Goal: Task Accomplishment & Management: Use online tool/utility

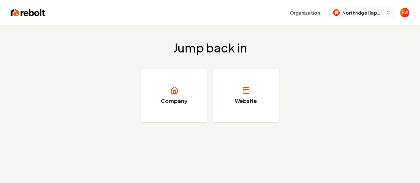
click at [361, 14] on span "Northridge Happy Homes" at bounding box center [362, 12] width 41 height 7
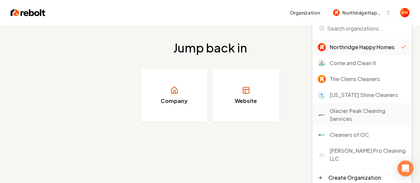
click at [349, 114] on div "Glacier Peak Cleaning Services" at bounding box center [368, 115] width 76 height 16
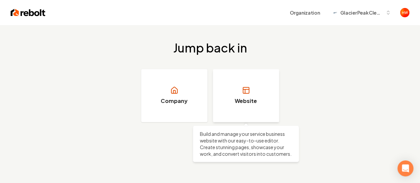
click at [242, 97] on h3 "Website" at bounding box center [246, 101] width 22 height 8
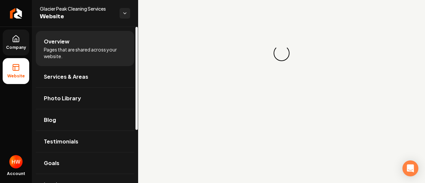
click at [20, 46] on span "Company" at bounding box center [16, 47] width 26 height 5
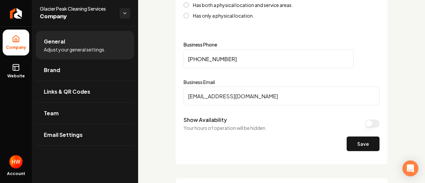
scroll to position [299, 0]
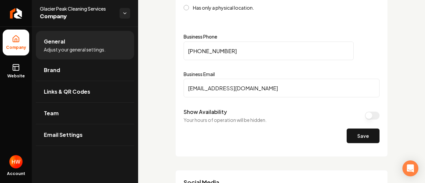
click at [236, 51] on input "(253) 486-9493" at bounding box center [269, 51] width 170 height 19
paste input "802-8330"
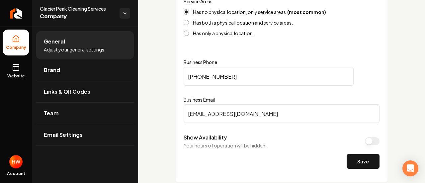
scroll to position [324, 0]
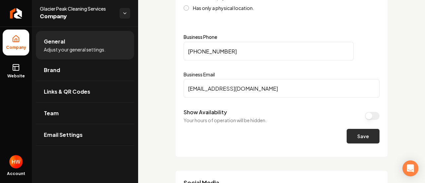
type input "(253) 802-8330"
click at [358, 139] on button "Save" at bounding box center [363, 136] width 33 height 15
click at [347, 139] on button "Save" at bounding box center [363, 136] width 33 height 15
click at [14, 74] on span "Website" at bounding box center [16, 75] width 23 height 5
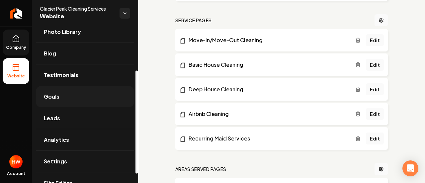
click at [69, 98] on link "Goals" at bounding box center [85, 96] width 98 height 21
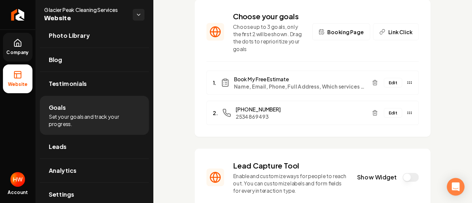
scroll to position [66, 0]
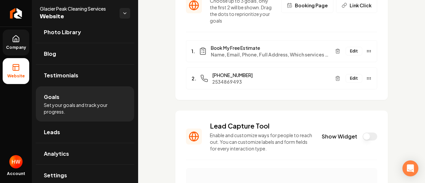
click at [349, 80] on button "Edit" at bounding box center [354, 78] width 17 height 9
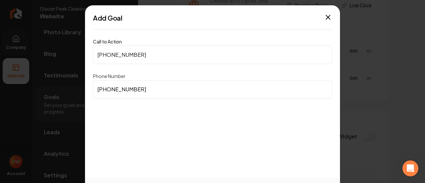
click at [152, 91] on input "(253) 486-9493" at bounding box center [212, 89] width 239 height 19
click at [152, 90] on input "(253) 486-9493" at bounding box center [212, 89] width 239 height 19
click at [153, 89] on input "(253) 486-9493" at bounding box center [212, 89] width 239 height 19
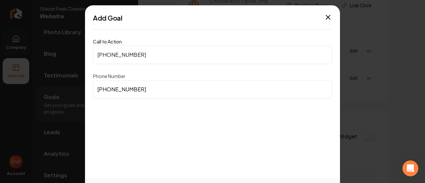
click at [152, 89] on input "(253) 486-9493" at bounding box center [212, 89] width 239 height 19
paste input "802-8330"
type input "(253) 802-8330"
click at [154, 60] on input "(253) 486-9493" at bounding box center [212, 55] width 239 height 19
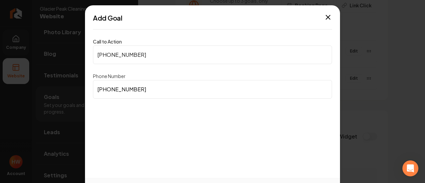
click at [154, 60] on input "(253) 486-9493" at bounding box center [212, 55] width 239 height 19
paste input "253-802-8330"
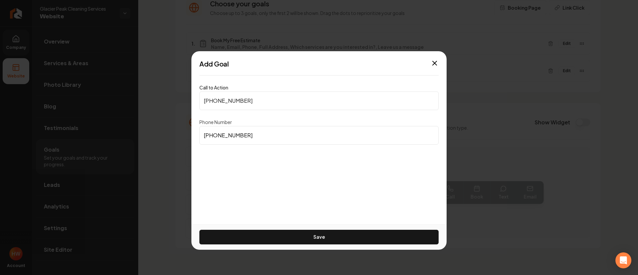
scroll to position [54, 0]
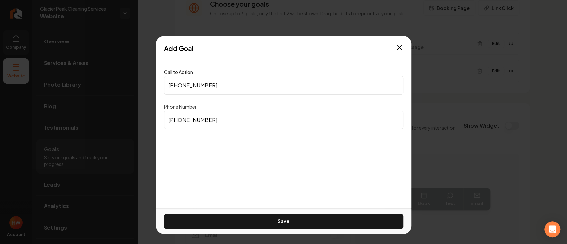
type input "253-802-8330"
click at [308, 183] on button "Save" at bounding box center [283, 221] width 239 height 15
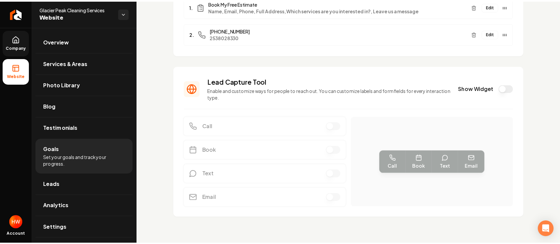
scroll to position [3, 0]
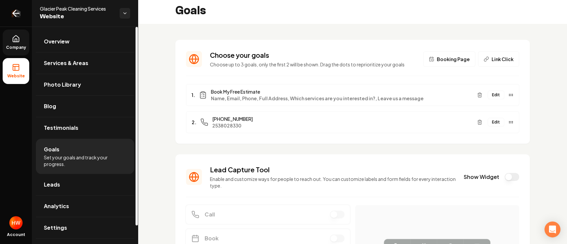
click at [16, 16] on icon "Return to dashboard" at bounding box center [14, 13] width 3 height 6
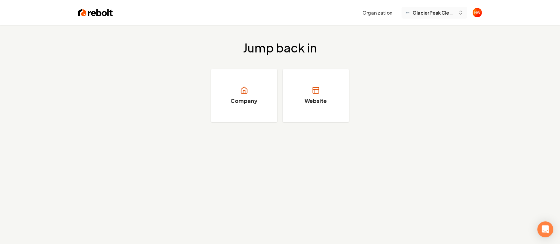
click at [420, 13] on span "Glacier Peak Cleaning Services" at bounding box center [434, 12] width 43 height 7
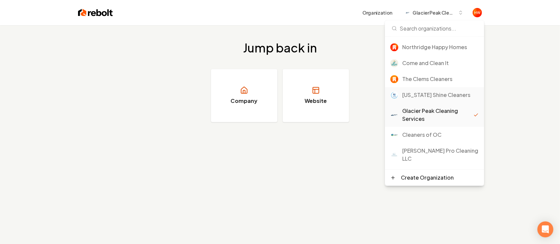
click at [420, 94] on div "[US_STATE] Shine Cleaners" at bounding box center [440, 95] width 76 height 8
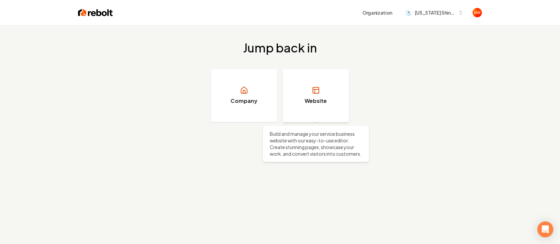
click at [322, 98] on h3 "Website" at bounding box center [316, 101] width 22 height 8
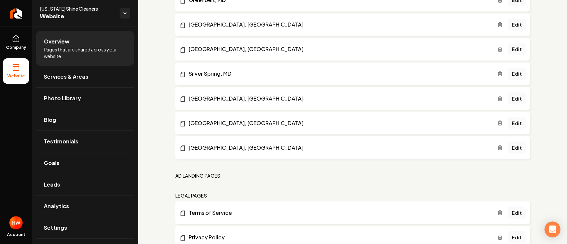
scroll to position [774, 0]
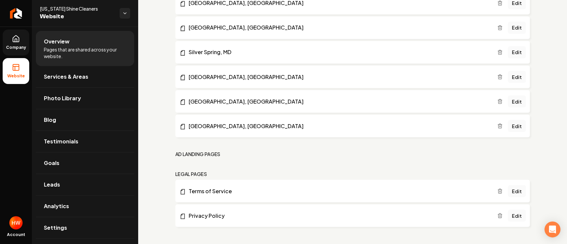
click at [12, 44] on link "Company" at bounding box center [16, 43] width 27 height 26
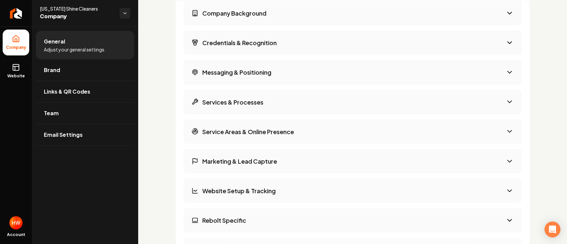
scroll to position [1008, 0]
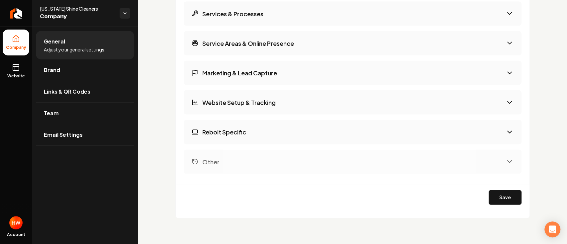
click at [508, 132] on icon "Main content area" at bounding box center [510, 132] width 4 height 2
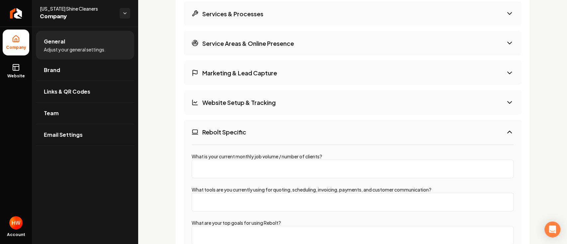
click at [506, 132] on icon "Main content area" at bounding box center [510, 132] width 8 height 8
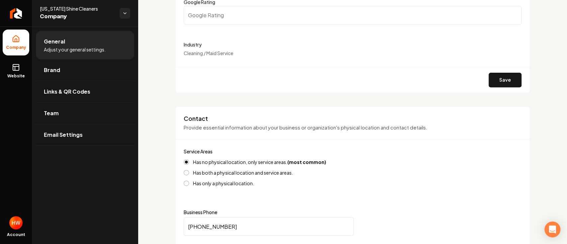
scroll to position [122, 0]
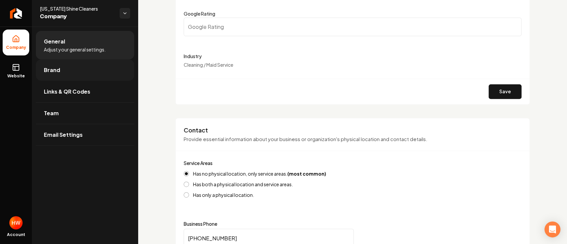
click at [73, 77] on link "Brand" at bounding box center [85, 69] width 98 height 21
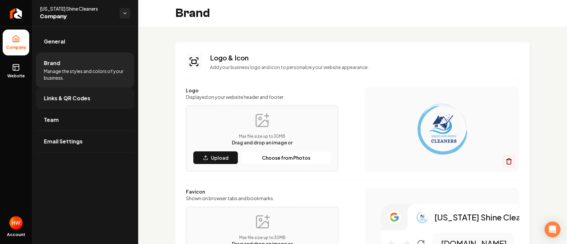
click at [73, 102] on link "Links & QR Codes" at bounding box center [85, 98] width 98 height 21
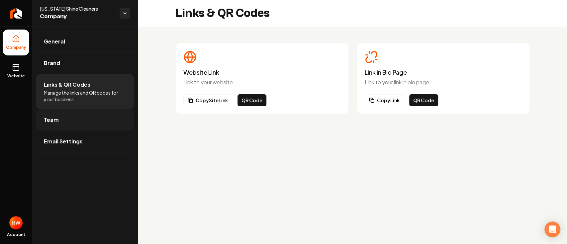
click at [92, 124] on link "Team" at bounding box center [85, 119] width 98 height 21
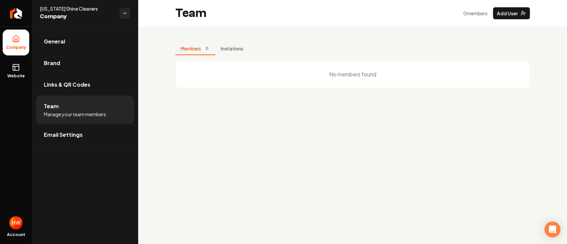
click at [81, 44] on link "General" at bounding box center [85, 41] width 98 height 21
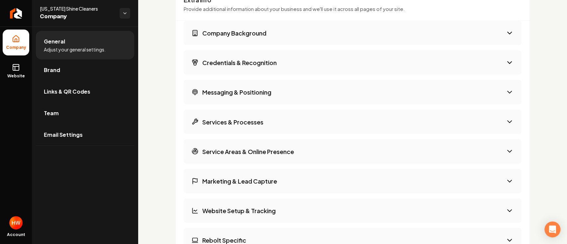
scroll to position [886, 0]
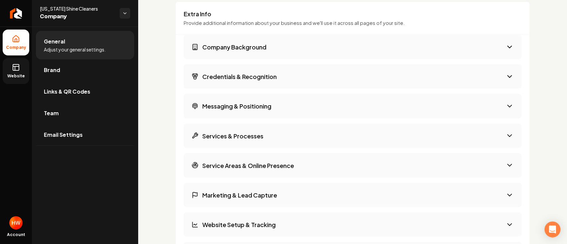
click at [14, 73] on span "Website" at bounding box center [16, 75] width 23 height 5
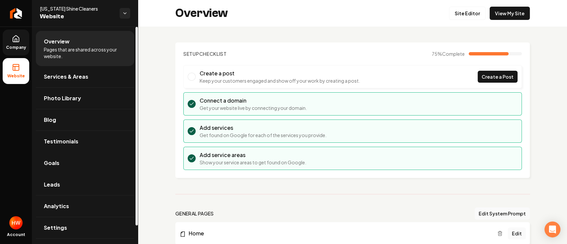
click at [66, 169] on link "Goals" at bounding box center [85, 162] width 98 height 21
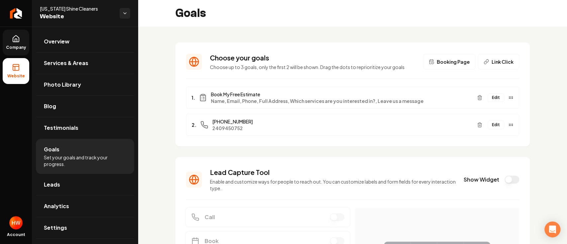
click at [489, 126] on button "Edit" at bounding box center [496, 125] width 17 height 9
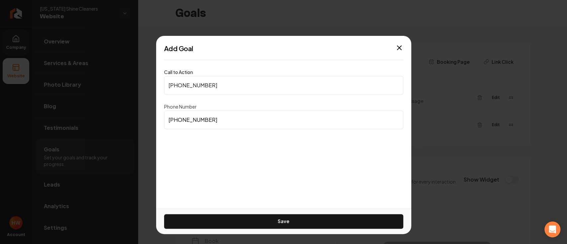
click at [232, 87] on input "(240) 945-0752" at bounding box center [283, 85] width 239 height 19
type input "(240) 945-0752"
click at [218, 121] on input "(240) 945-0752" at bounding box center [283, 120] width 239 height 19
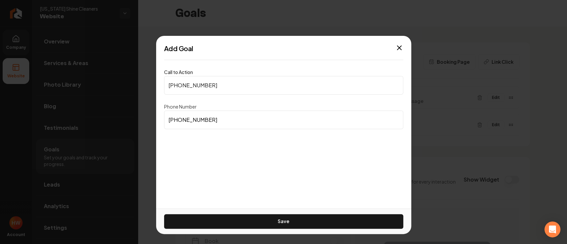
click at [218, 121] on input "(240) 945-0752" at bounding box center [283, 120] width 239 height 19
paste input "02) 519-0444"
click at [218, 121] on input "(202) 519-0444" at bounding box center [283, 120] width 239 height 19
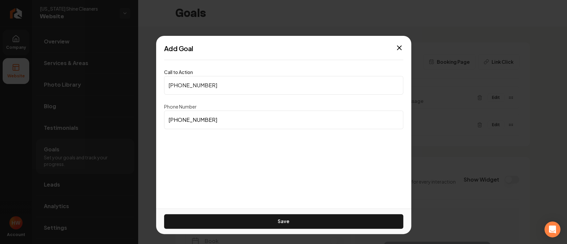
click at [218, 121] on input "(202) 519-0444" at bounding box center [283, 120] width 239 height 19
type input "(202) 519-0444"
click at [221, 83] on input "(240) 945-0752" at bounding box center [283, 85] width 239 height 19
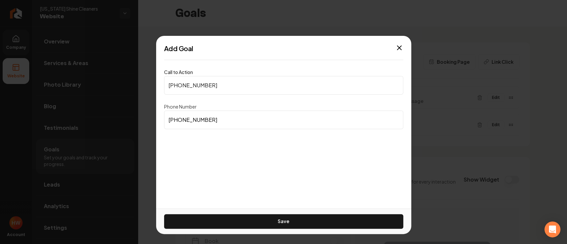
paste input "02) 519-0444"
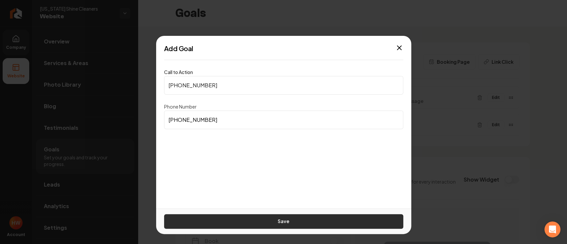
type input "(202) 519-0444"
click at [265, 219] on button "Save" at bounding box center [283, 221] width 239 height 15
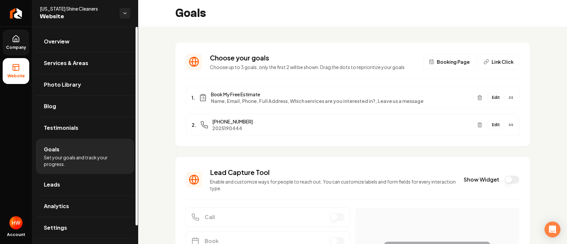
click at [15, 46] on span "Company" at bounding box center [16, 47] width 26 height 5
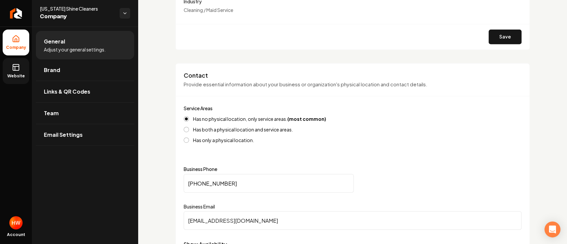
scroll to position [266, 0]
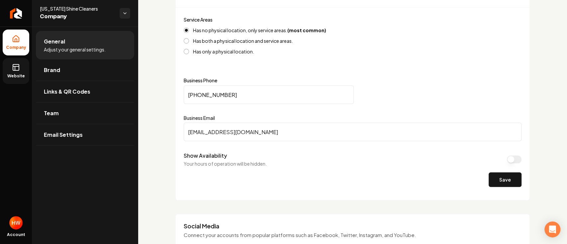
click at [258, 94] on input "(240) 945-0752" at bounding box center [269, 94] width 170 height 19
paste input "02) 519-0444"
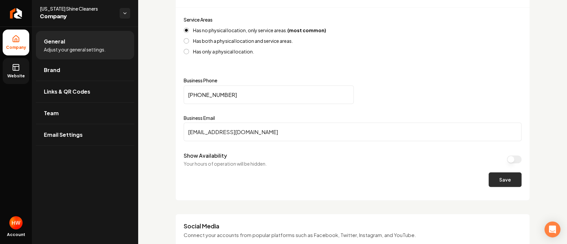
type input "(202) 519-0444"
click at [502, 181] on button "Save" at bounding box center [505, 179] width 33 height 15
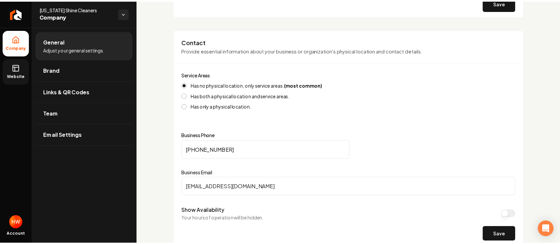
scroll to position [133, 0]
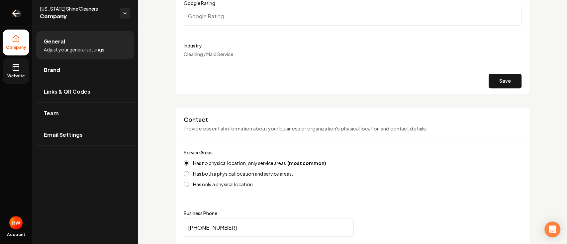
click at [20, 12] on icon "Return to dashboard" at bounding box center [16, 13] width 11 height 11
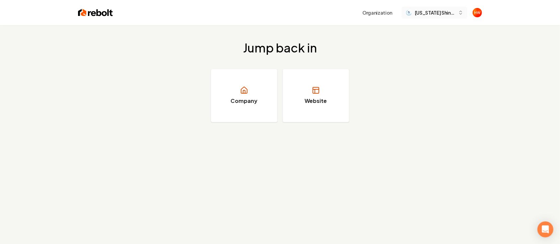
click at [426, 14] on span "Maryland Shine Cleaners" at bounding box center [435, 12] width 41 height 7
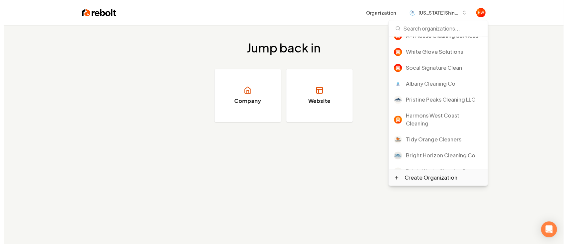
scroll to position [215, 0]
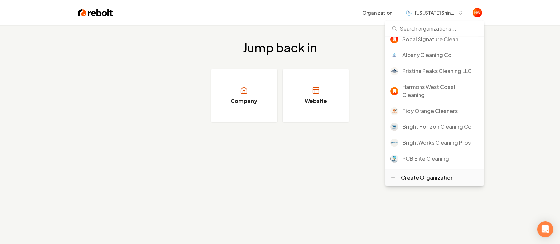
click at [438, 179] on div "Create Organization" at bounding box center [427, 178] width 53 height 8
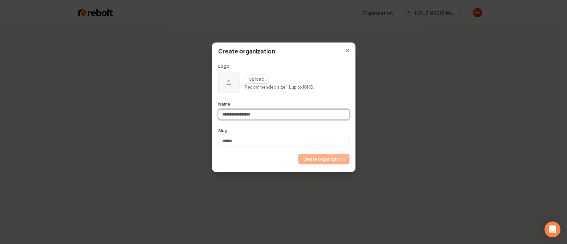
click at [274, 114] on input "Name" at bounding box center [283, 115] width 131 height 10
paste input "**********"
type input "**********"
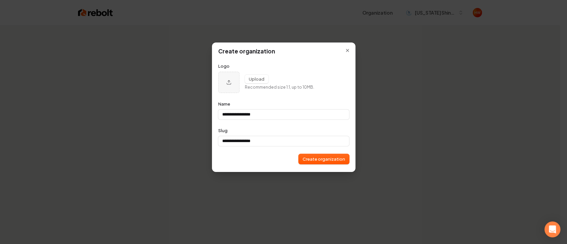
type input "**********"
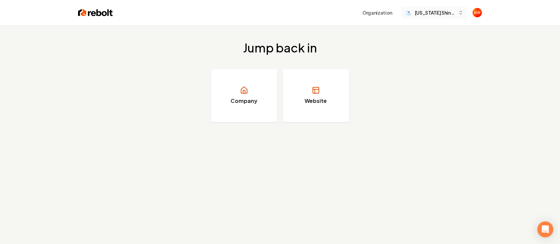
click at [432, 15] on span "Maryland Shine Cleaners" at bounding box center [435, 12] width 41 height 7
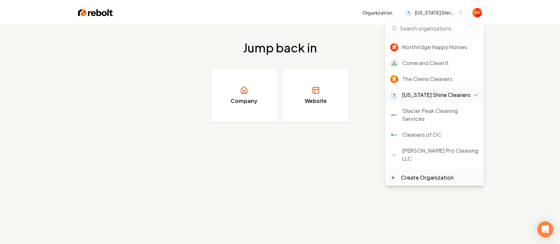
click at [423, 179] on div "Create Organization" at bounding box center [427, 178] width 53 height 8
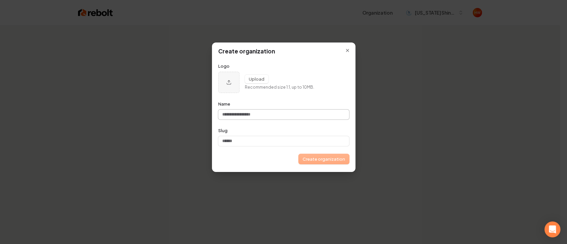
click at [277, 113] on input "Name" at bounding box center [283, 115] width 131 height 10
type input "**********"
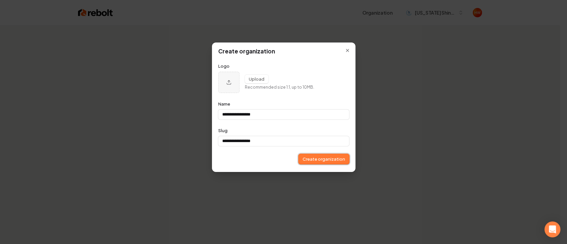
click at [311, 155] on button "Create organization" at bounding box center [324, 159] width 50 height 10
type input "**********"
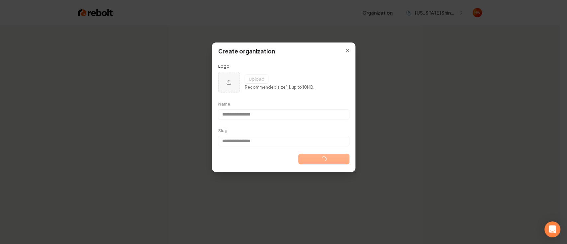
type input "**********"
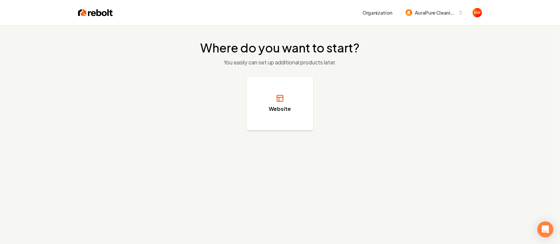
click at [289, 105] on h3 "Website" at bounding box center [280, 109] width 22 height 8
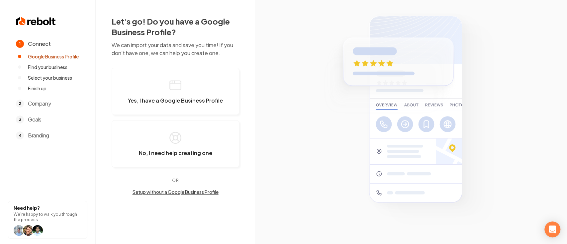
click at [183, 193] on button "Setup without a Google Business Profile" at bounding box center [176, 192] width 128 height 7
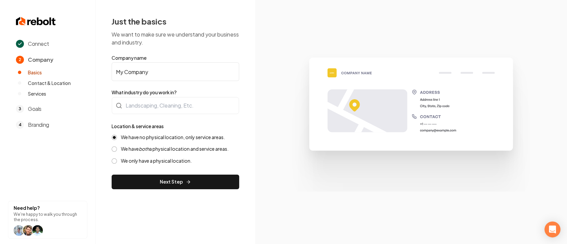
click at [164, 71] on input "My Company" at bounding box center [176, 71] width 128 height 19
paste input "AuraPure Cleaning"
type input "AuraPure Cleaning"
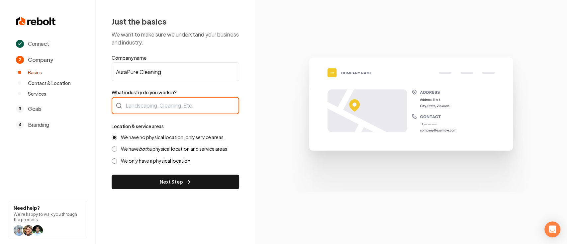
click at [159, 106] on div at bounding box center [176, 105] width 128 height 17
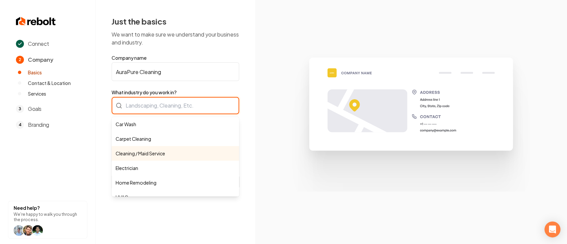
type input "Cleaning / Maid Service"
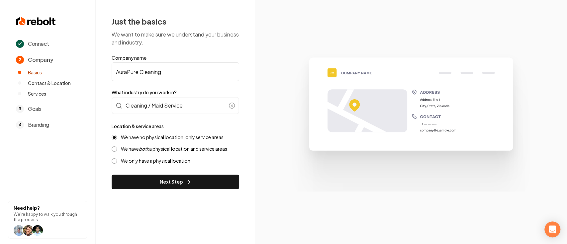
click at [159, 179] on button "Next Step" at bounding box center [176, 182] width 128 height 15
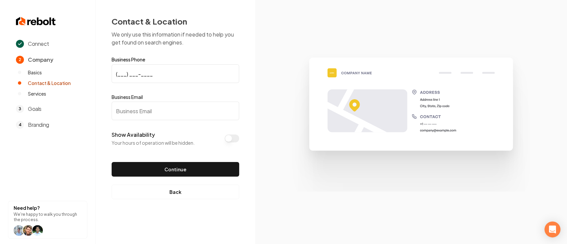
click at [150, 70] on input "(___) ___-____" at bounding box center [176, 73] width 128 height 19
paste input "631) 662-7175"
type input "(631) 662-7175"
click at [128, 109] on input "Business Email" at bounding box center [176, 111] width 128 height 19
paste input "support@aurapurecleaning.com"
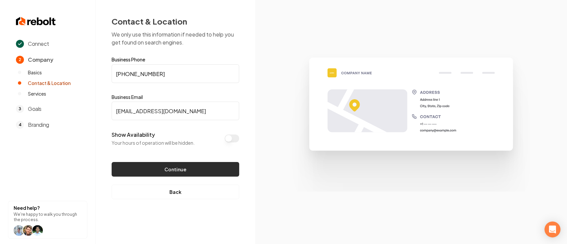
type input "support@aurapurecleaning.com"
click at [150, 170] on button "Continue" at bounding box center [176, 169] width 128 height 15
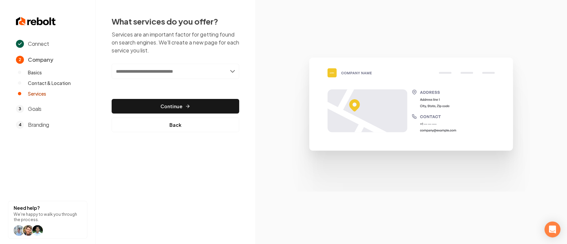
click at [169, 73] on input "text" at bounding box center [176, 71] width 128 height 15
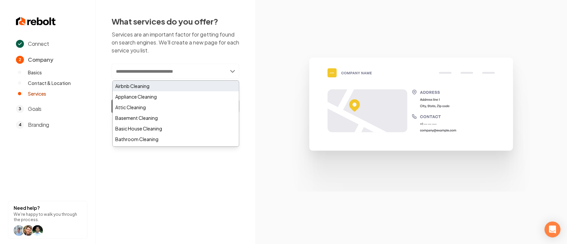
click at [155, 86] on div "Airbnb Cleaning" at bounding box center [176, 86] width 126 height 11
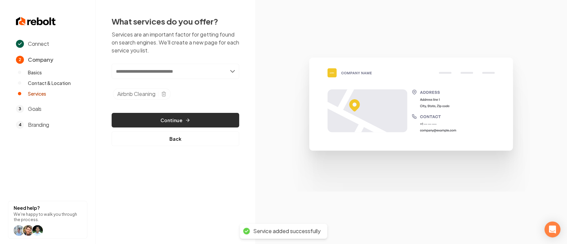
click at [158, 119] on button "Continue" at bounding box center [176, 120] width 128 height 15
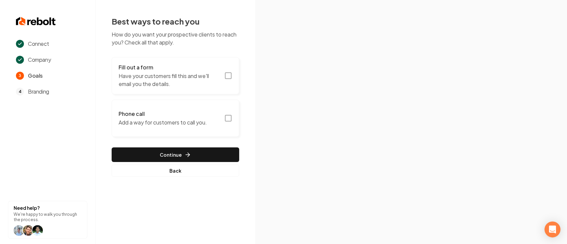
click at [230, 77] on icon "button" at bounding box center [228, 76] width 8 height 8
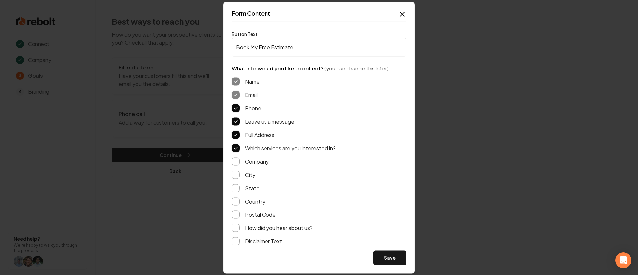
click at [388, 244] on button "Save" at bounding box center [389, 257] width 33 height 15
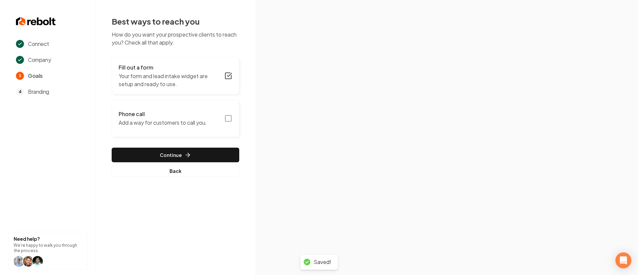
click at [229, 116] on icon "button" at bounding box center [228, 118] width 8 height 8
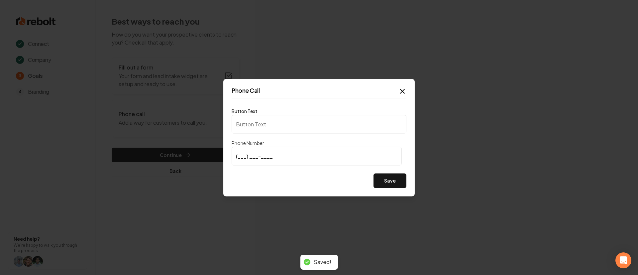
type input "Call us"
type input "(631) 662-7175"
drag, startPoint x: 280, startPoint y: 176, endPoint x: 287, endPoint y: 176, distance: 7.3
click at [280, 176] on div "Save" at bounding box center [319, 180] width 175 height 15
click at [392, 180] on button "Save" at bounding box center [389, 180] width 33 height 15
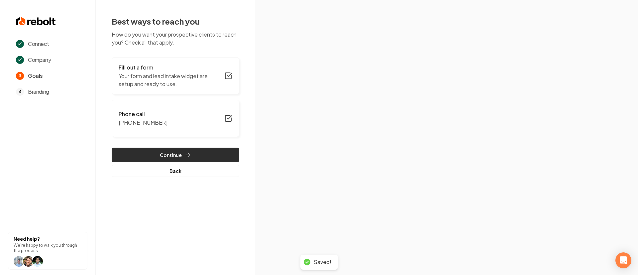
click at [188, 157] on icon "button" at bounding box center [187, 154] width 7 height 7
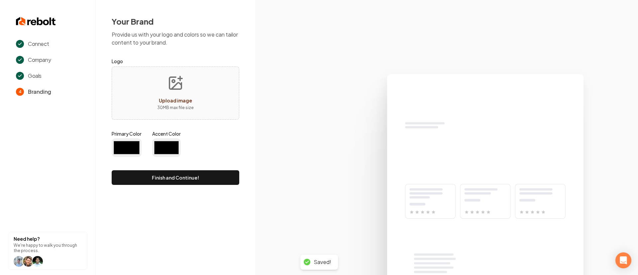
type input "#194d33"
type input "#70be00"
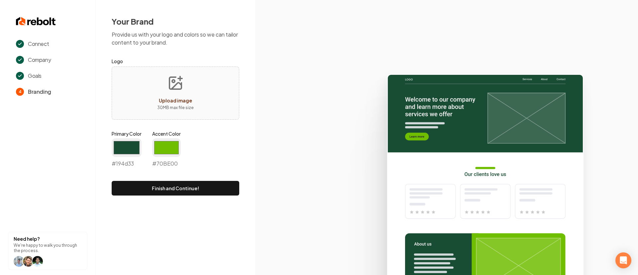
click at [198, 187] on button "Finish and Continue!" at bounding box center [176, 188] width 128 height 15
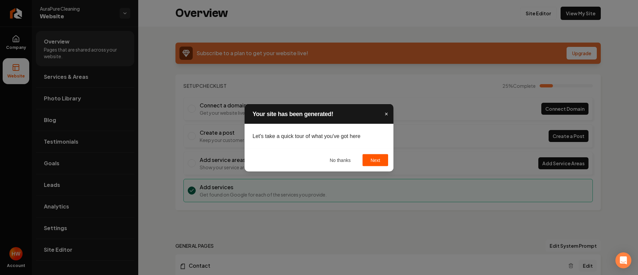
click at [385, 112] on span "×" at bounding box center [386, 113] width 4 height 7
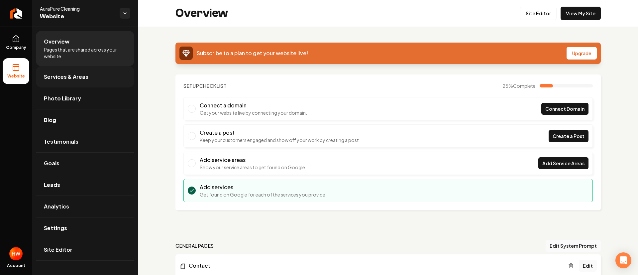
click at [69, 83] on link "Services & Areas" at bounding box center [85, 76] width 98 height 21
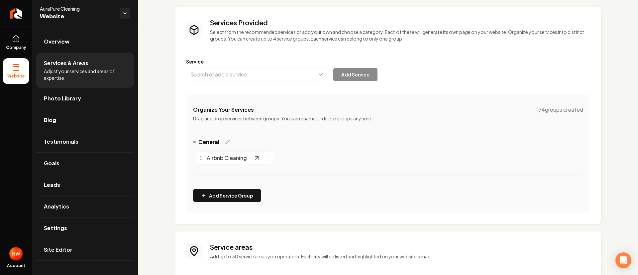
scroll to position [50, 0]
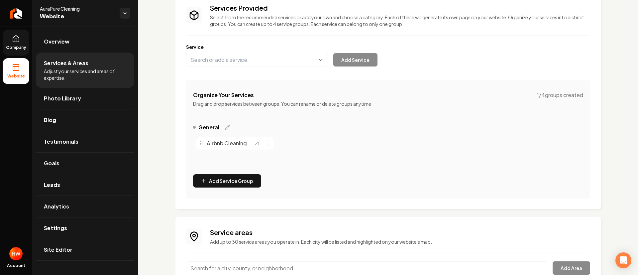
drag, startPoint x: 15, startPoint y: 44, endPoint x: 24, endPoint y: 51, distance: 11.6
click at [15, 45] on span "Company" at bounding box center [16, 47] width 26 height 5
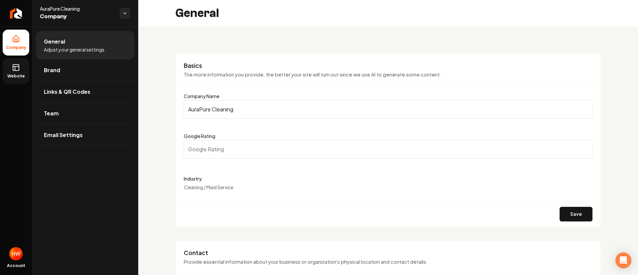
click at [17, 78] on span "Website" at bounding box center [16, 75] width 23 height 5
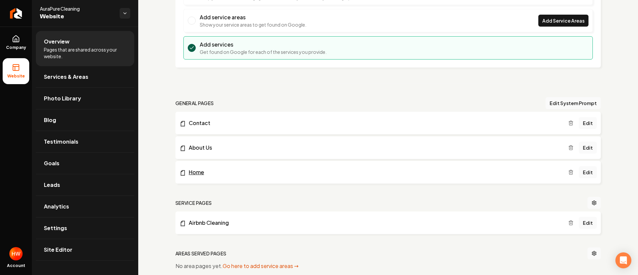
scroll to position [199, 0]
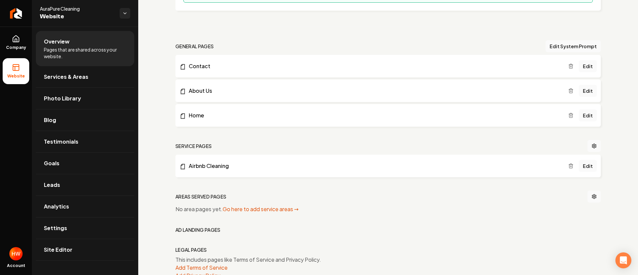
click at [560, 166] on line "Main content area" at bounding box center [570, 165] width 0 height 1
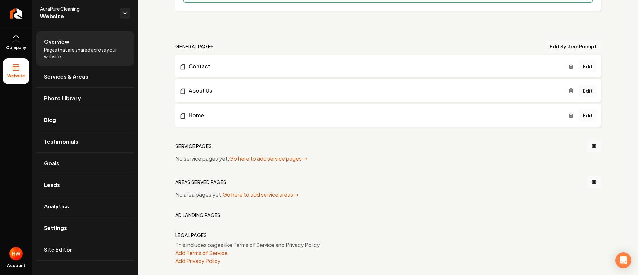
click at [550, 45] on button "Edit System Prompt" at bounding box center [572, 46] width 55 height 12
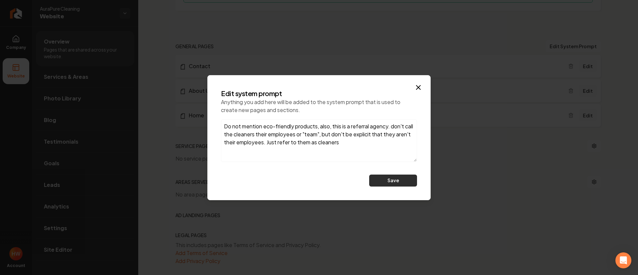
type textarea "Do not mention eco-friendly products, also, this is a referral agency. don't ca…"
click at [385, 180] on button "Save" at bounding box center [393, 180] width 48 height 12
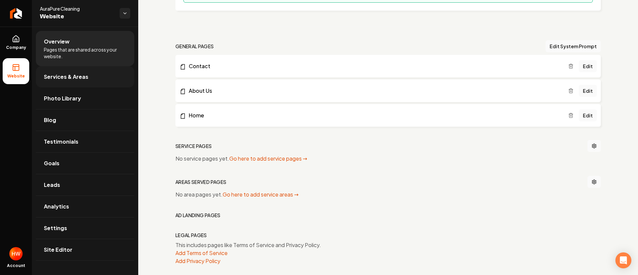
click at [87, 76] on span "Services & Areas" at bounding box center [66, 77] width 45 height 8
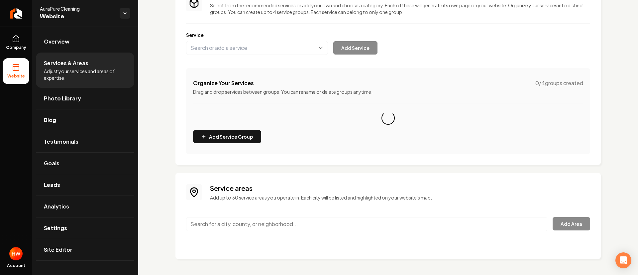
scroll to position [12, 0]
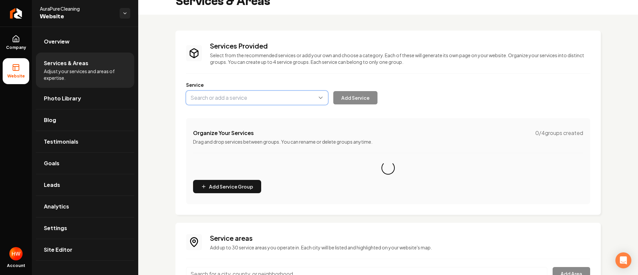
click at [263, 100] on button "Main content area" at bounding box center [257, 98] width 142 height 14
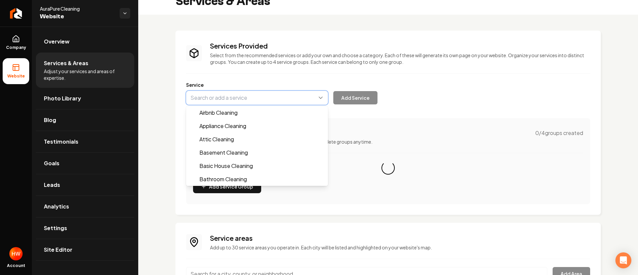
paste input "Basic House Cleaning"
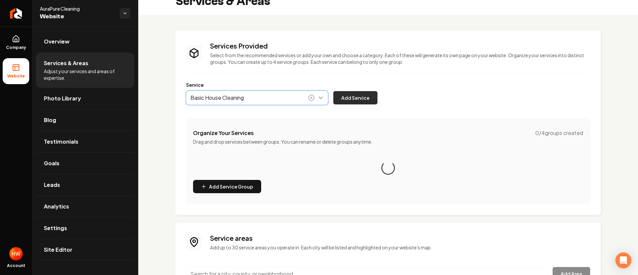
type input "Basic House Cleaning"
click at [361, 92] on button "Add Service" at bounding box center [355, 97] width 44 height 13
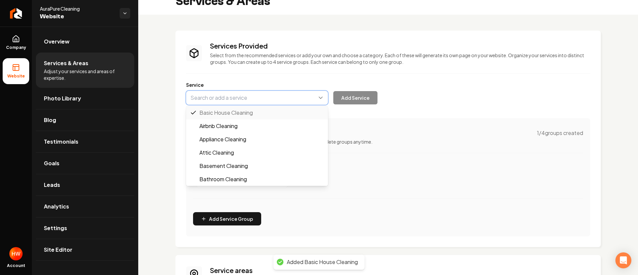
click at [266, 99] on button "Main content area" at bounding box center [257, 98] width 142 height 14
paste input "Deep House Cleaning"
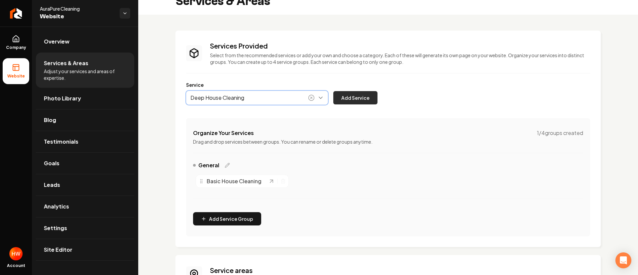
type input "Deep House Cleaning"
click at [354, 91] on button "Add Service" at bounding box center [355, 97] width 44 height 13
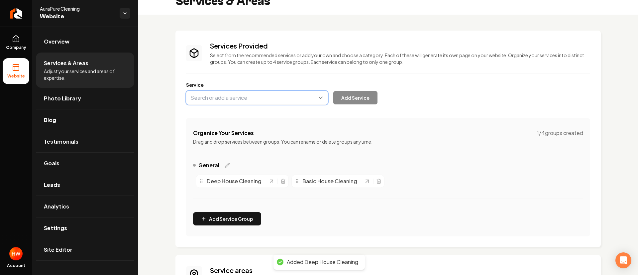
click at [263, 98] on button "Main content area" at bounding box center [257, 98] width 142 height 14
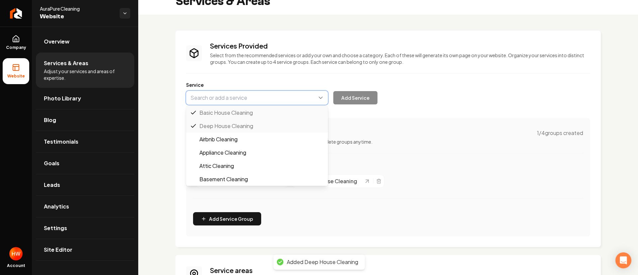
paste input "Move-In/Move-Out Cleaning"
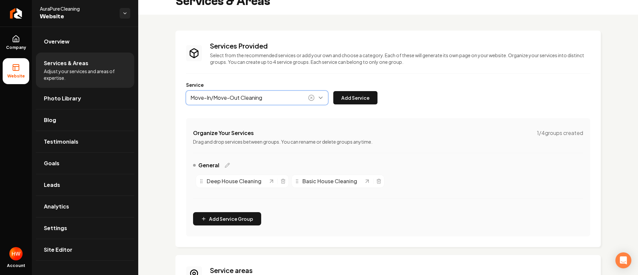
drag, startPoint x: 254, startPoint y: 111, endPoint x: 263, endPoint y: 111, distance: 9.3
type input "Move-In/Move-Out Cleaning"
click at [353, 94] on button "Add Service" at bounding box center [355, 97] width 44 height 13
click at [269, 98] on button "Main content area" at bounding box center [257, 98] width 142 height 14
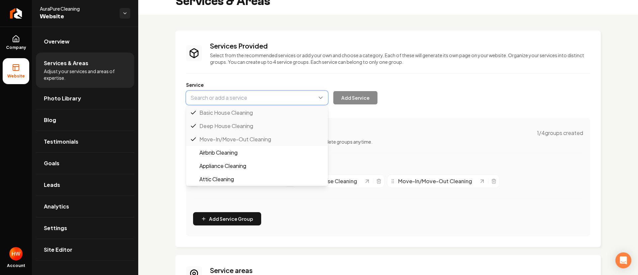
paste input "Recurring Maid Services"
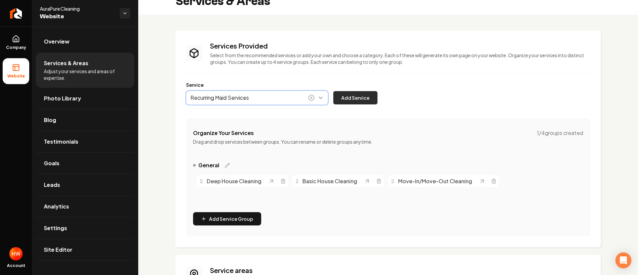
type input "Recurring Maid Services"
click at [351, 96] on button "Add Service" at bounding box center [355, 97] width 44 height 13
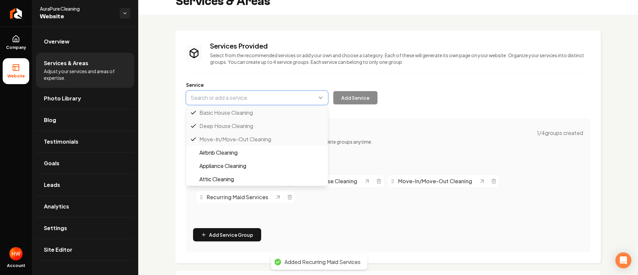
click at [260, 99] on button "Main content area" at bounding box center [257, 98] width 142 height 14
paste input "Airbnb Cleaning"
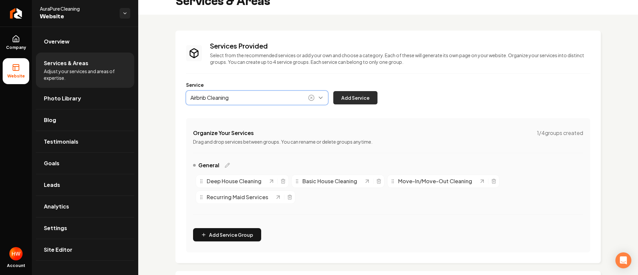
type input "Airbnb Cleaning"
click at [366, 97] on button "Add Service" at bounding box center [355, 97] width 44 height 13
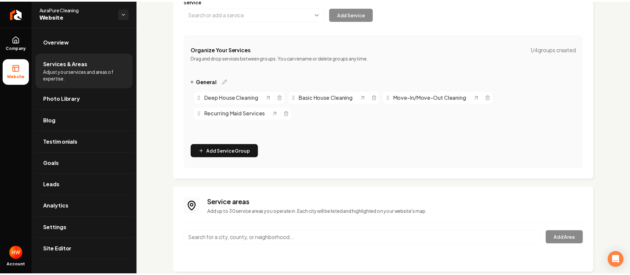
scroll to position [110, 0]
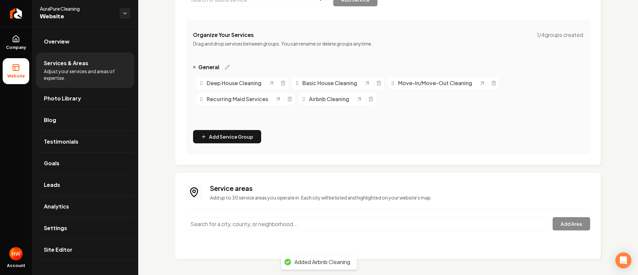
click at [302, 222] on input "Main content area" at bounding box center [366, 224] width 361 height 14
paste input "Huntington"
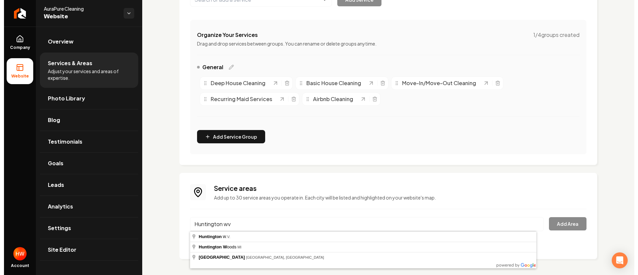
scroll to position [0, 0]
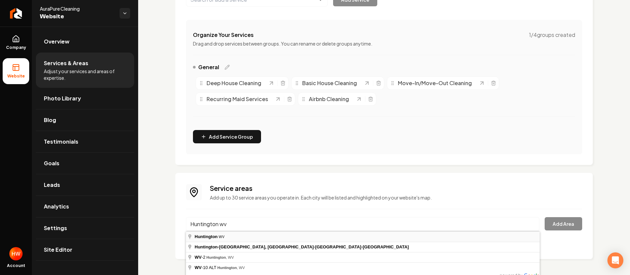
type input "Huntington, [GEOGRAPHIC_DATA]"
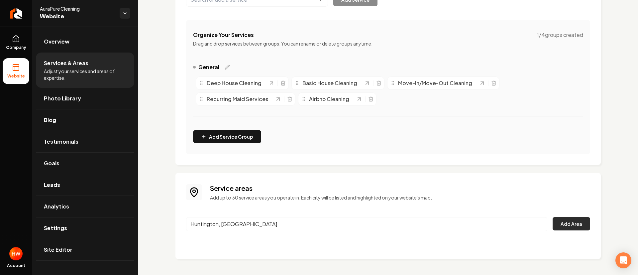
click at [560, 224] on button "Add Area" at bounding box center [571, 223] width 38 height 13
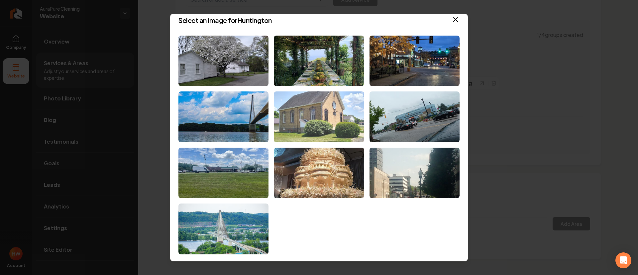
scroll to position [8, 0]
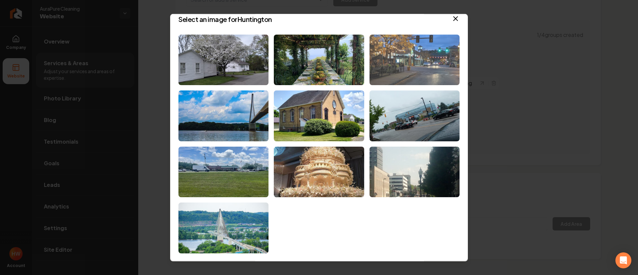
click at [394, 62] on img at bounding box center [414, 59] width 90 height 51
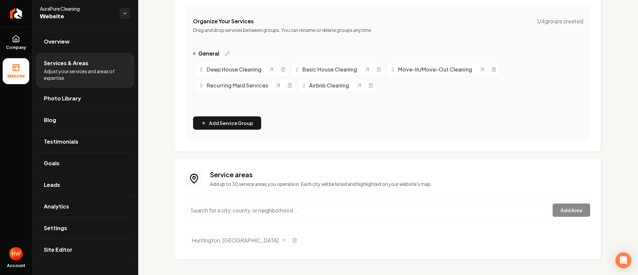
scroll to position [124, 0]
click at [300, 212] on input "Main content area" at bounding box center [366, 210] width 361 height 14
paste input "Ceredo"
type input "Ceredo, WV"
click at [560, 208] on button "Add Area" at bounding box center [571, 209] width 38 height 13
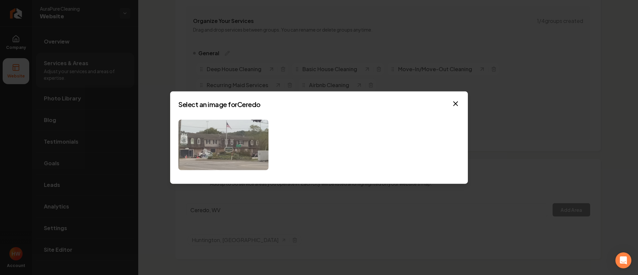
click at [238, 152] on img at bounding box center [223, 144] width 90 height 51
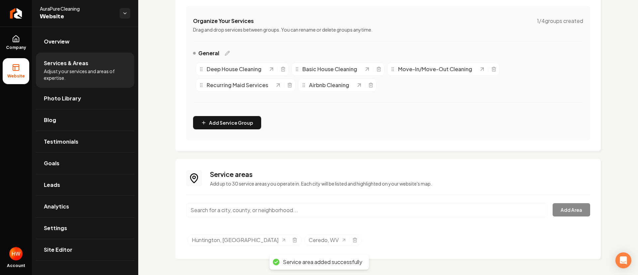
click at [285, 207] on input "Main content area" at bounding box center [366, 210] width 361 height 14
paste input "Kenova"
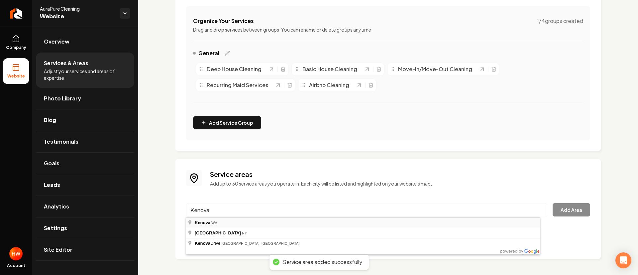
type input "[PERSON_NAME], WV"
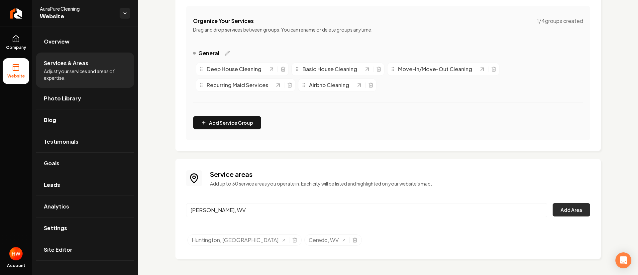
click at [560, 210] on button "Add Area" at bounding box center [571, 209] width 38 height 13
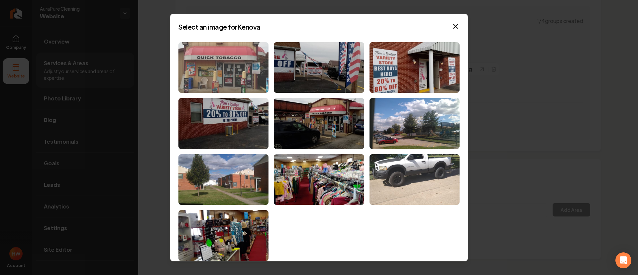
click at [233, 83] on img at bounding box center [223, 67] width 90 height 51
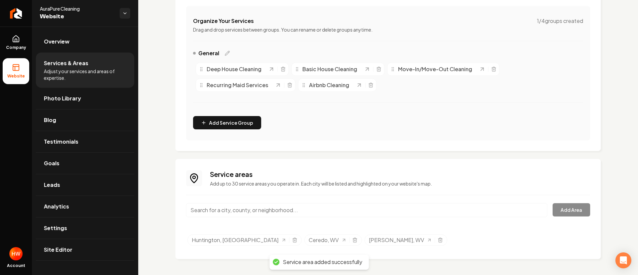
click at [257, 205] on input "Main content area" at bounding box center [366, 210] width 361 height 14
paste input "Barboursville"
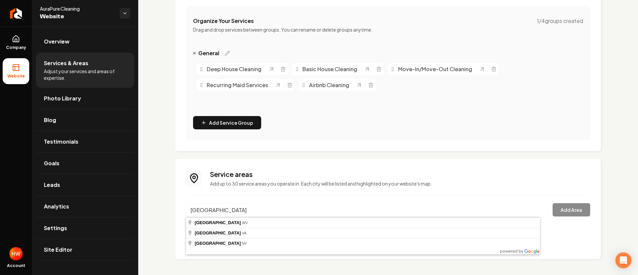
type input "[GEOGRAPHIC_DATA], [GEOGRAPHIC_DATA]"
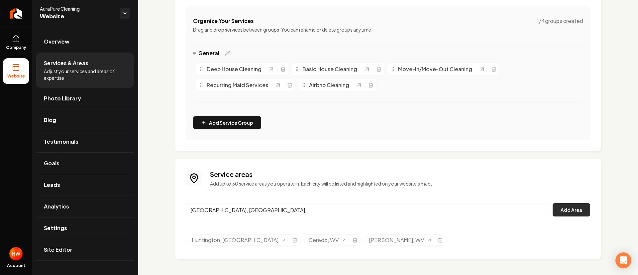
click at [560, 207] on button "Add Area" at bounding box center [571, 209] width 38 height 13
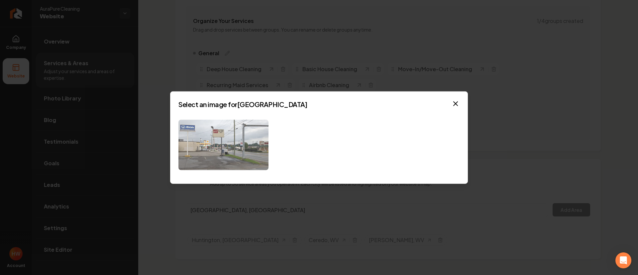
click at [210, 136] on img at bounding box center [223, 144] width 90 height 51
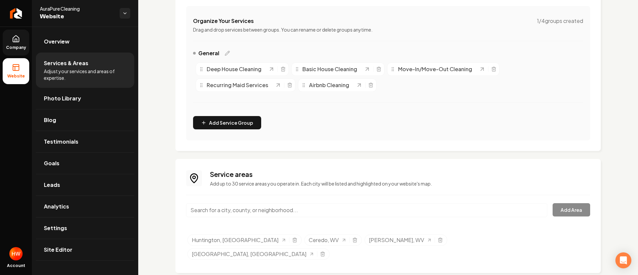
click at [19, 42] on icon at bounding box center [16, 39] width 8 height 8
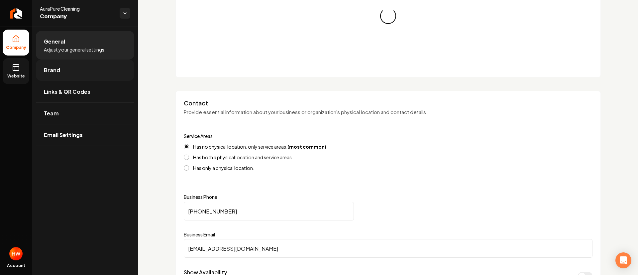
click at [67, 72] on link "Brand" at bounding box center [85, 69] width 98 height 21
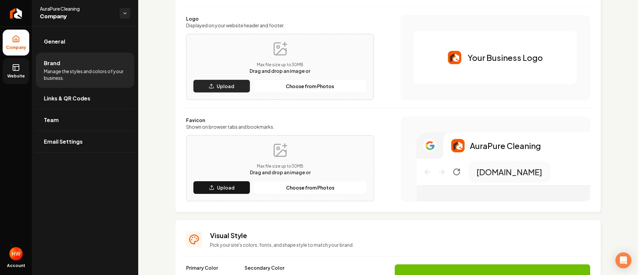
scroll to position [50, 0]
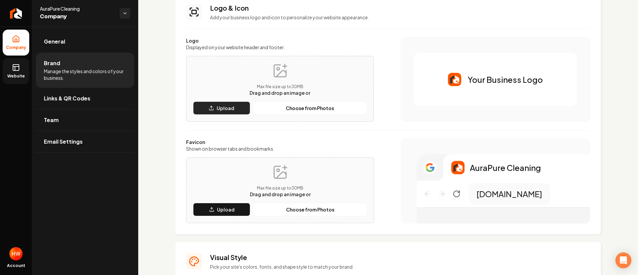
click at [226, 109] on p "Upload" at bounding box center [226, 108] width 18 height 7
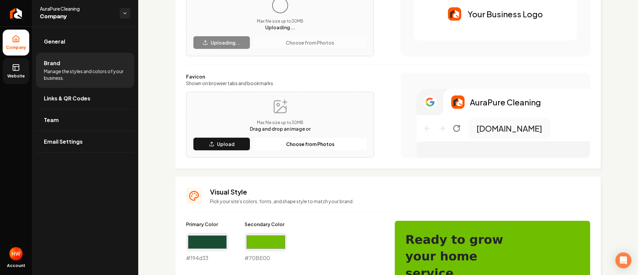
scroll to position [100, 0]
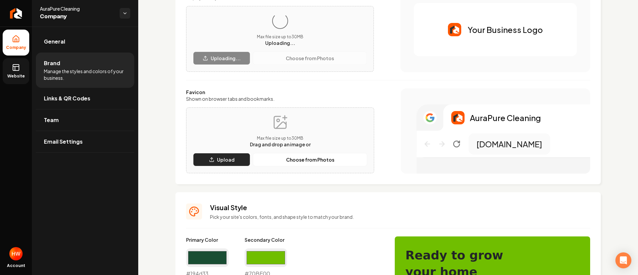
click at [214, 159] on icon "Main content area" at bounding box center [211, 159] width 5 height 5
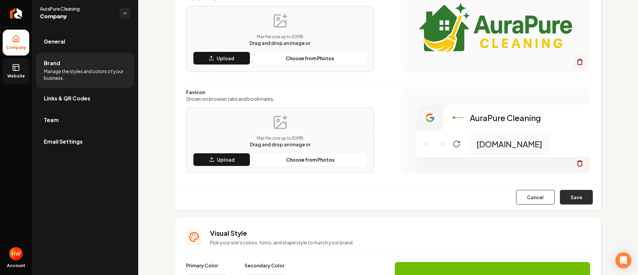
click at [560, 198] on button "Save" at bounding box center [576, 197] width 33 height 15
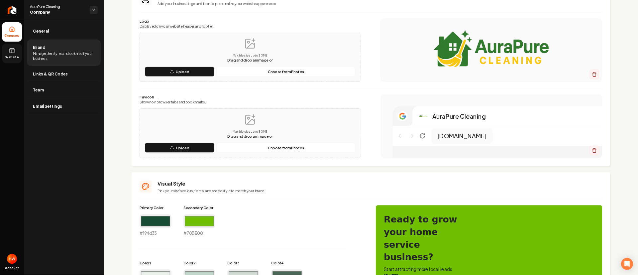
scroll to position [83, 0]
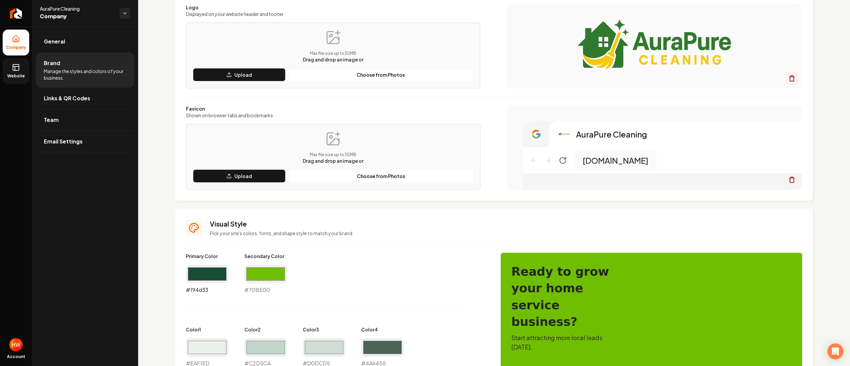
click at [201, 244] on input "#194d33" at bounding box center [207, 274] width 43 height 19
type input "#307a2c"
click at [262, 244] on input "#70be00" at bounding box center [265, 274] width 43 height 19
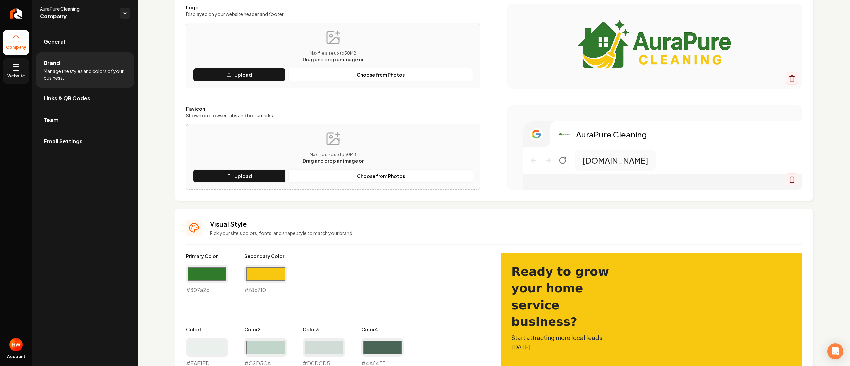
type input "#f8c710"
click at [407, 244] on div "Primary Color #307a2c #307a2c Secondary Color #f8c710 #f8c710 Color 1 #eaf1ed #…" at bounding box center [337, 339] width 302 height 172
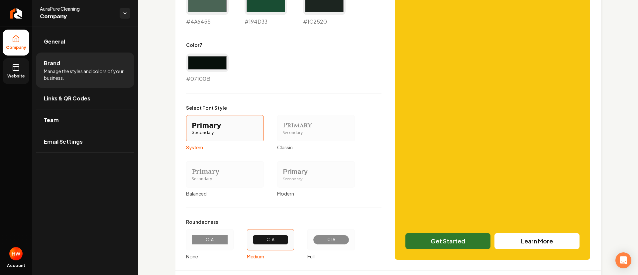
scroll to position [519, 0]
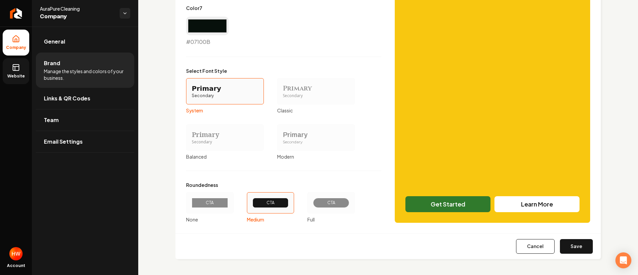
click at [327, 206] on div "CTA" at bounding box center [331, 203] width 36 height 10
click at [312, 205] on button "CTA Full" at bounding box center [309, 202] width 5 height 5
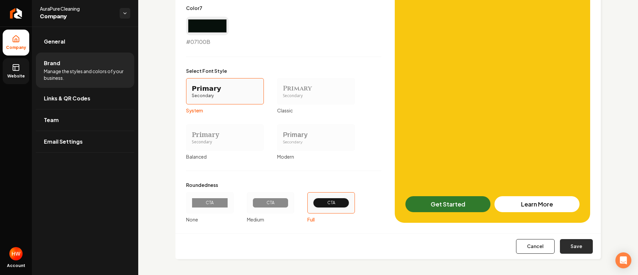
click at [560, 243] on button "Save" at bounding box center [576, 246] width 33 height 15
type input "#eaf1ed"
type input "#c2d5ca"
type input "#d0dcd5"
type input "#4a6455"
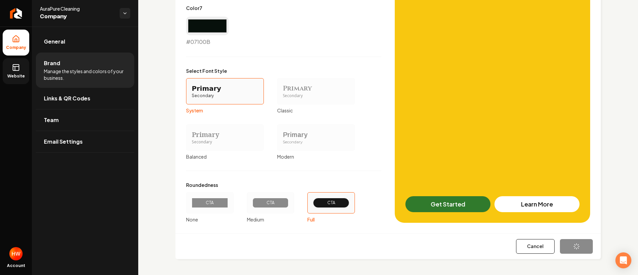
type input "#194d33"
type input "#1c2520"
type input "#07100b"
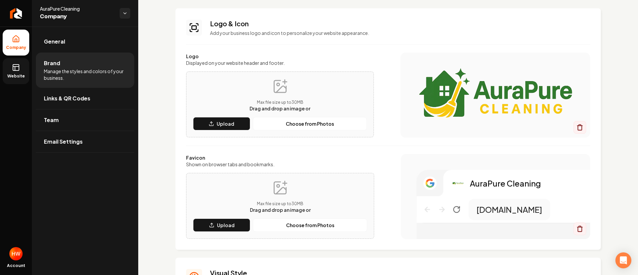
scroll to position [50, 0]
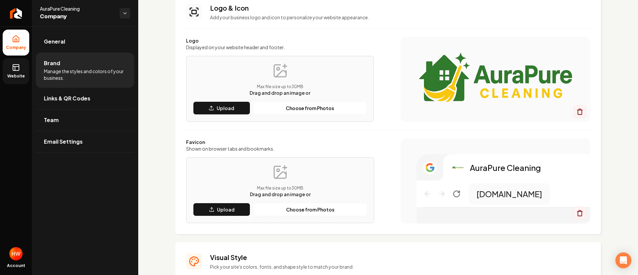
click at [20, 70] on link "Website" at bounding box center [16, 71] width 27 height 26
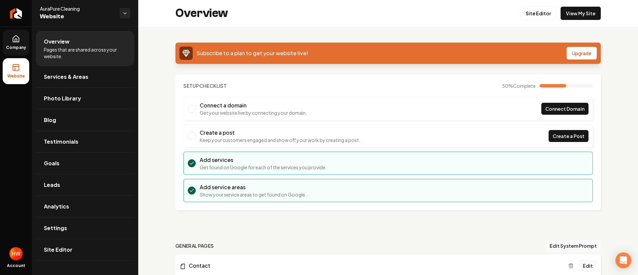
click at [20, 47] on span "Company" at bounding box center [16, 47] width 26 height 5
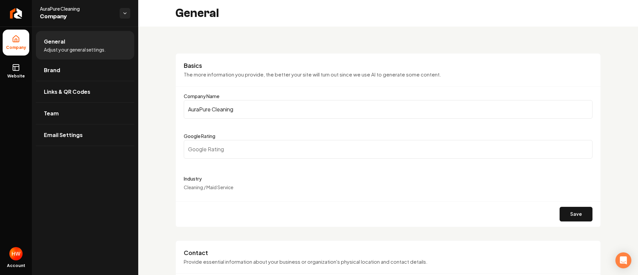
click at [254, 111] on input "AuraPure Cleaning" at bounding box center [388, 109] width 409 height 19
click at [253, 111] on input "AuraPure Cleaning" at bounding box center [388, 109] width 409 height 19
click at [15, 71] on link "Website" at bounding box center [16, 71] width 27 height 26
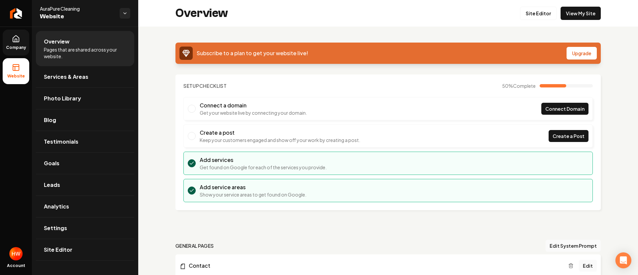
click at [13, 42] on icon at bounding box center [16, 39] width 8 height 8
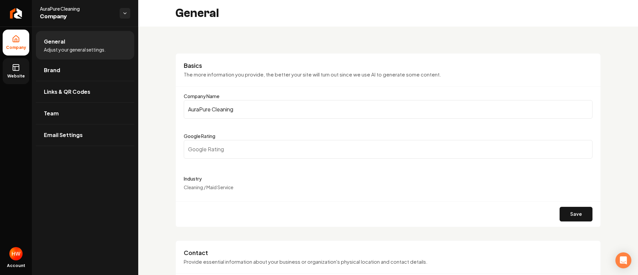
click at [251, 108] on input "AuraPure Cleaning" at bounding box center [388, 109] width 409 height 19
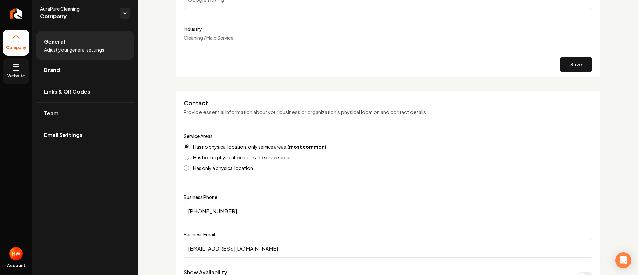
scroll to position [249, 0]
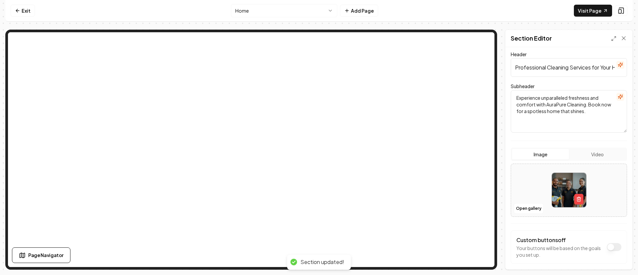
scroll to position [68, 0]
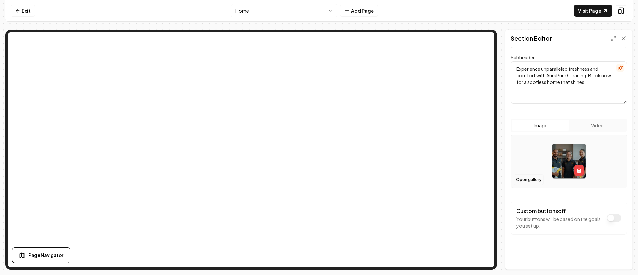
click at [524, 178] on button "Open gallery" at bounding box center [529, 179] width 30 height 11
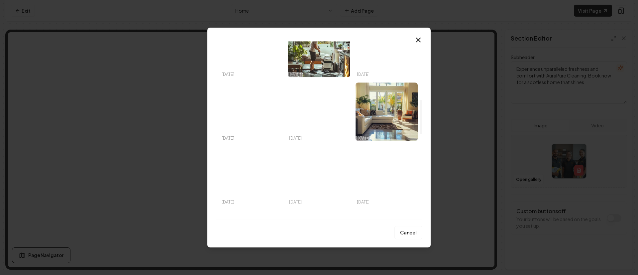
scroll to position [349, 0]
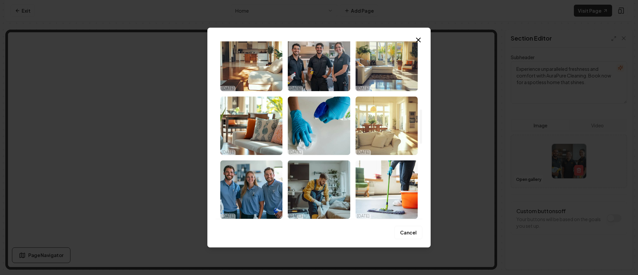
click at [371, 133] on img "Select image image_68e3766c5c7cd75eb8aa311e.png" at bounding box center [386, 125] width 62 height 58
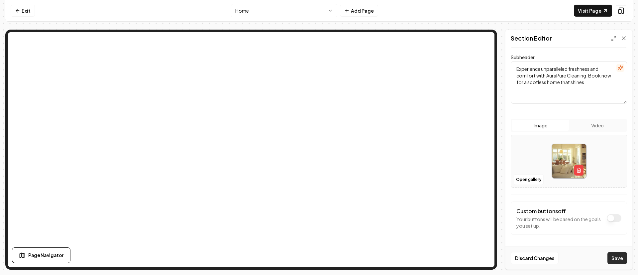
click at [619, 260] on button "Save" at bounding box center [617, 258] width 20 height 12
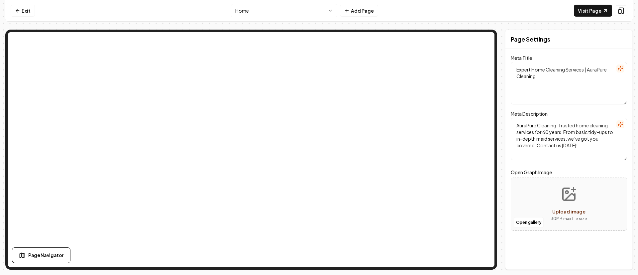
scroll to position [0, 0]
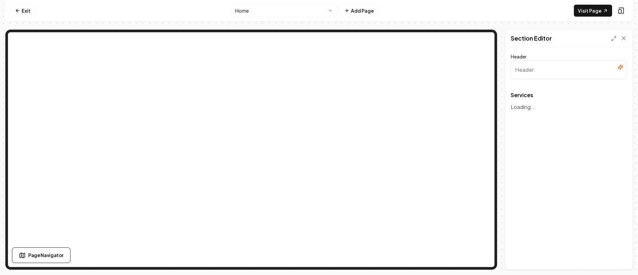
type input "Our Cleaning Services"
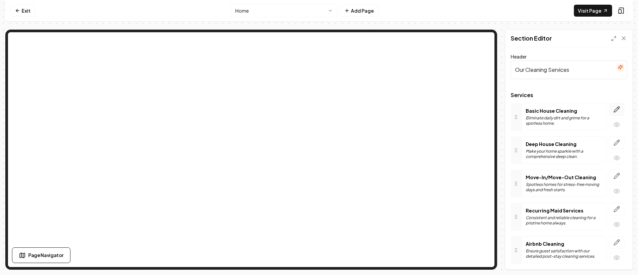
click at [613, 107] on icon "button" at bounding box center [616, 109] width 7 height 7
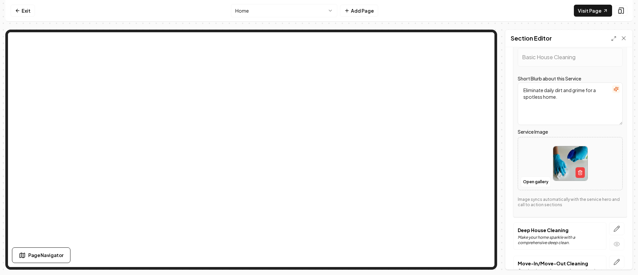
scroll to position [100, 0]
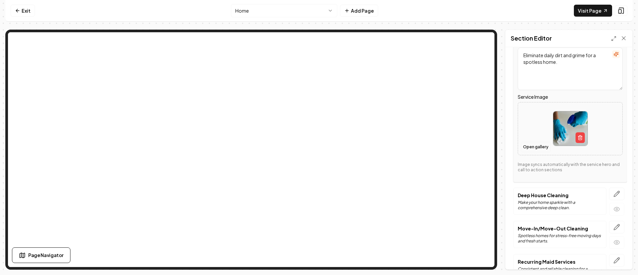
click at [530, 145] on button "Open gallery" at bounding box center [536, 147] width 30 height 11
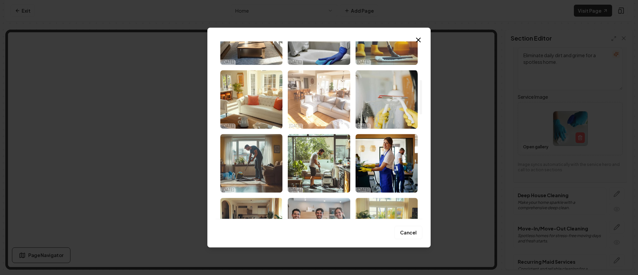
scroll to position [199, 0]
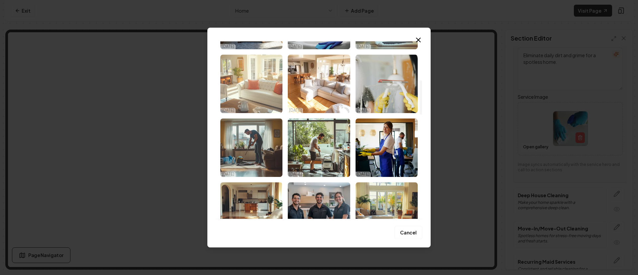
click at [259, 97] on img "Select image image_68e3766c5c7cd75eb8aa31aa.png" at bounding box center [251, 83] width 62 height 58
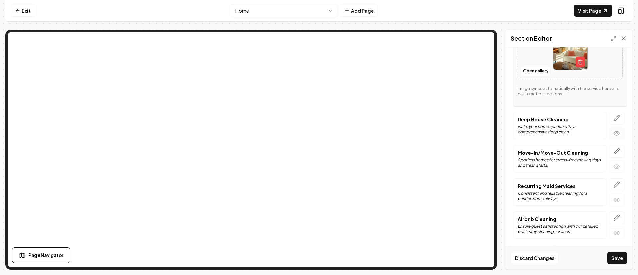
scroll to position [176, 0]
click at [613, 115] on icon "button" at bounding box center [616, 117] width 7 height 7
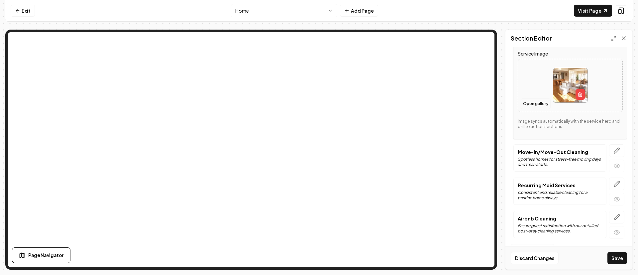
click at [527, 103] on button "Open gallery" at bounding box center [536, 103] width 30 height 11
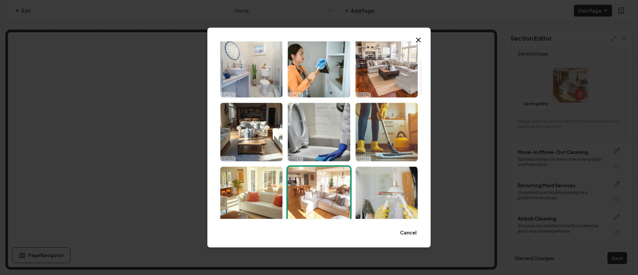
scroll to position [100, 0]
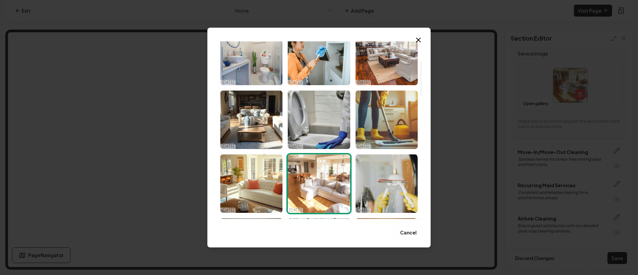
click at [317, 134] on img "Select image image_68e3766c5c7cd75eb8aa31be.jpeg" at bounding box center [319, 119] width 62 height 58
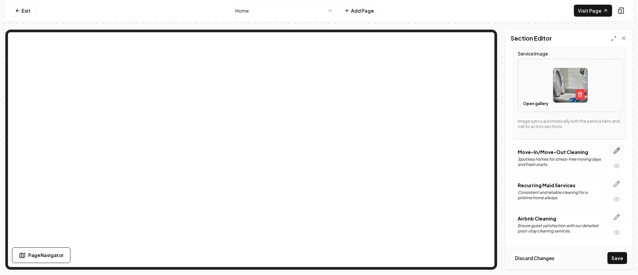
click at [613, 148] on icon "button" at bounding box center [616, 150] width 7 height 7
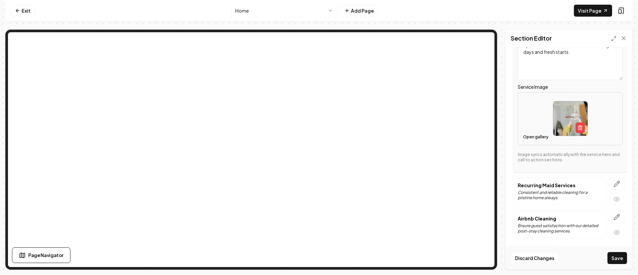
click at [531, 139] on button "Open gallery" at bounding box center [536, 137] width 30 height 11
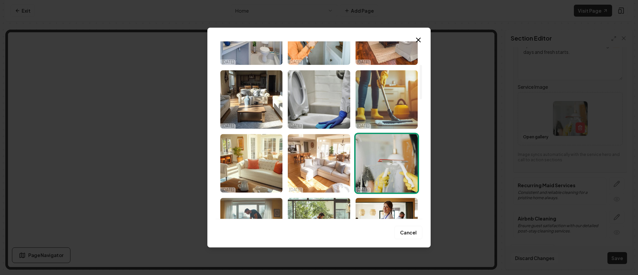
scroll to position [149, 0]
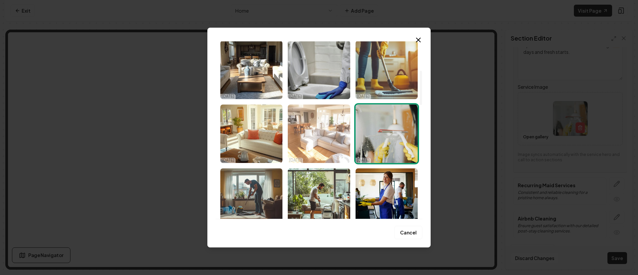
click at [321, 144] on img "Select image image_68e3766c5c7cd75eb8aa3208.png" at bounding box center [319, 133] width 62 height 58
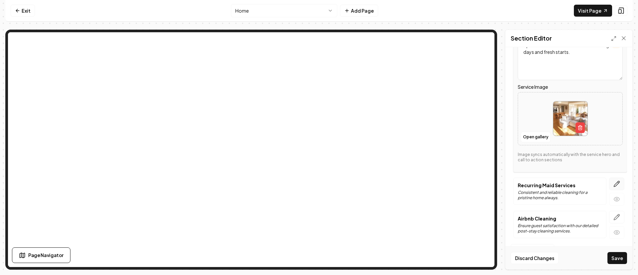
click at [613, 182] on icon "button" at bounding box center [616, 183] width 7 height 7
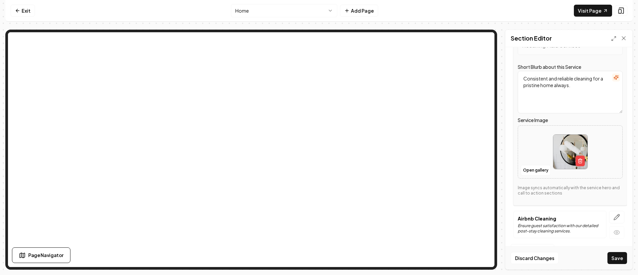
click at [613, 215] on button "button" at bounding box center [616, 217] width 15 height 13
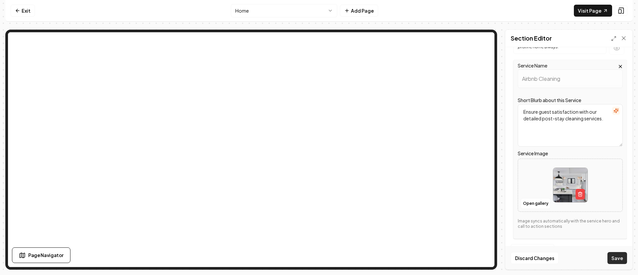
click at [619, 253] on button "Save" at bounding box center [617, 258] width 20 height 12
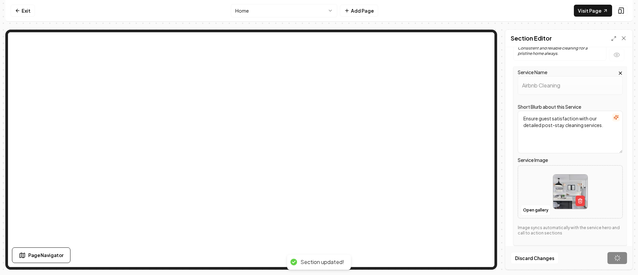
scroll to position [25, 0]
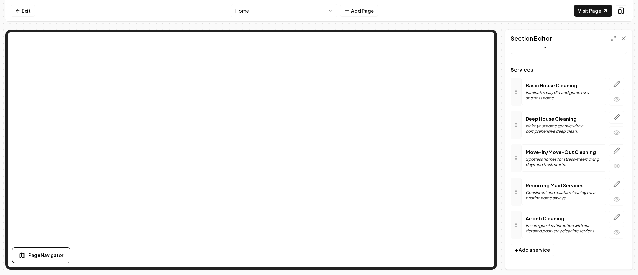
click at [292, 9] on html "Computer Required This feature is only available on a computer. Please switch t…" at bounding box center [319, 137] width 638 height 275
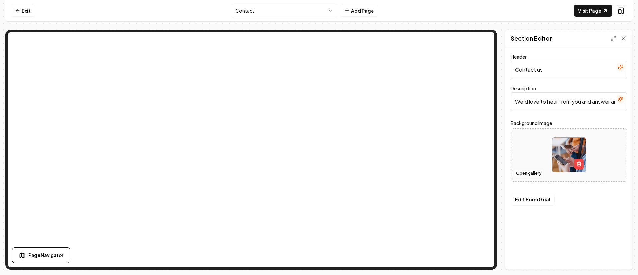
click at [530, 173] on button "Open gallery" at bounding box center [529, 173] width 30 height 11
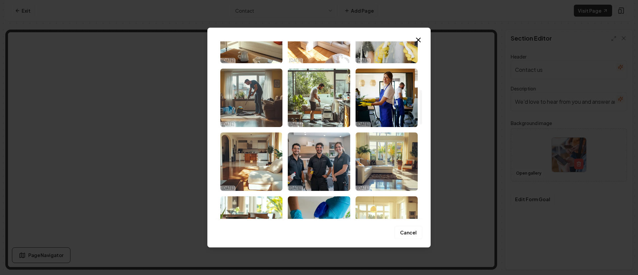
scroll to position [299, 0]
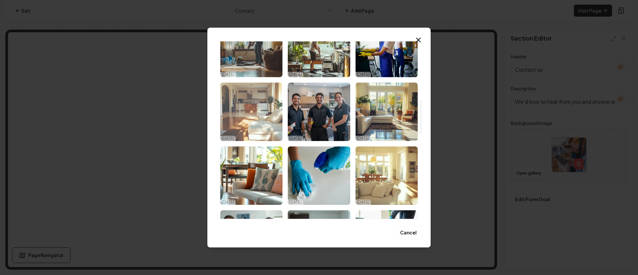
click at [263, 126] on img "Select image image_68e3766c5c7cd75eb8aa3177.png" at bounding box center [251, 111] width 62 height 58
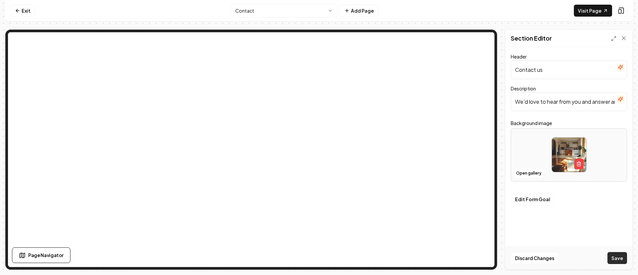
click at [617, 255] on button "Save" at bounding box center [617, 258] width 20 height 12
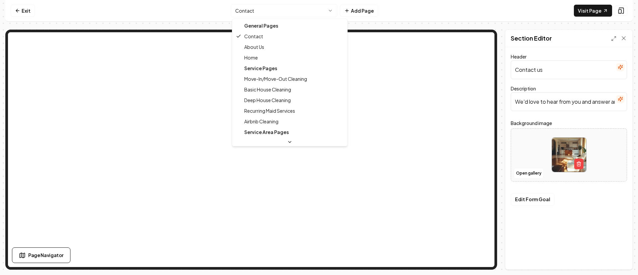
click at [294, 13] on html "Computer Required This feature is only available on a computer. Please switch t…" at bounding box center [319, 137] width 638 height 275
click at [300, 11] on html "Computer Required This feature is only available on a computer. Please switch t…" at bounding box center [319, 137] width 638 height 275
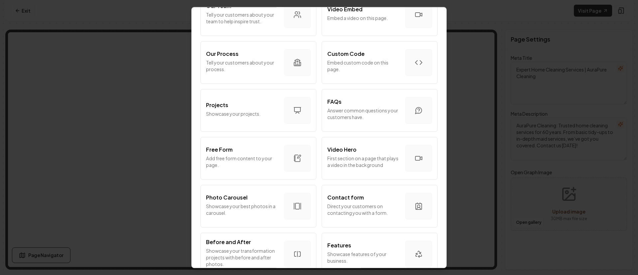
scroll to position [219, 0]
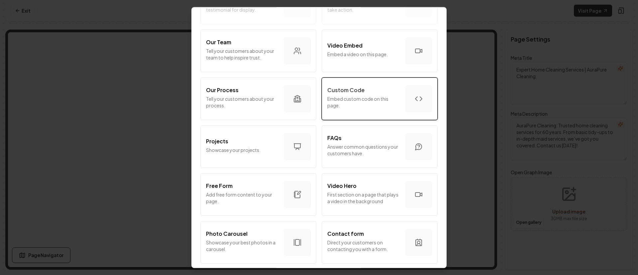
click at [356, 107] on p "Embed custom code on this page." at bounding box center [363, 101] width 73 height 13
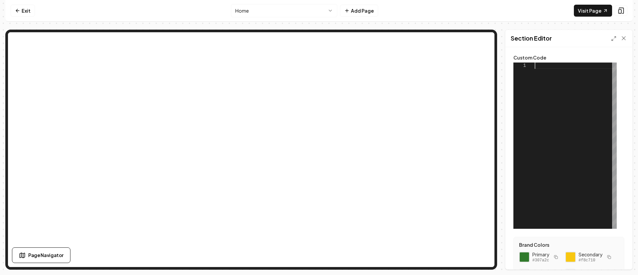
click at [551, 68] on div at bounding box center [575, 145] width 82 height 166
click at [548, 67] on div at bounding box center [575, 145] width 82 height 166
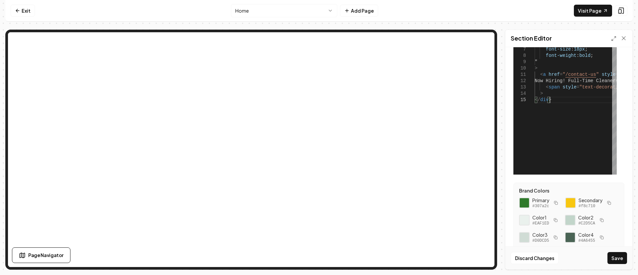
scroll to position [100, 0]
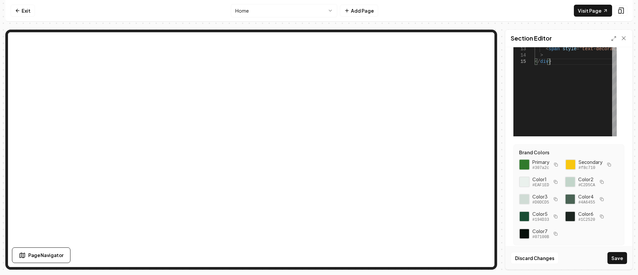
click at [525, 159] on div at bounding box center [524, 164] width 11 height 11
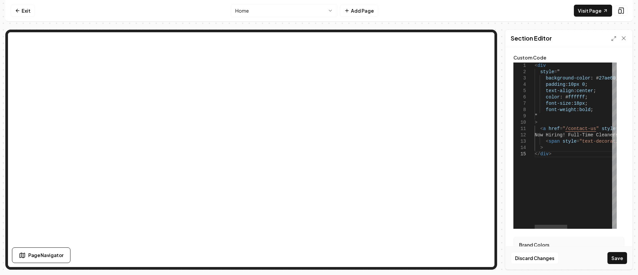
scroll to position [0, 15]
drag, startPoint x: 608, startPoint y: 78, endPoint x: 592, endPoint y: 79, distance: 16.3
click at [592, 79] on div "< div style = " background-color : # 27ae60 ; padding : 10px 0 ; text-align : c…" at bounding box center [631, 145] width 194 height 166
click at [614, 255] on button "Save" at bounding box center [617, 258] width 20 height 12
type textarea "**********"
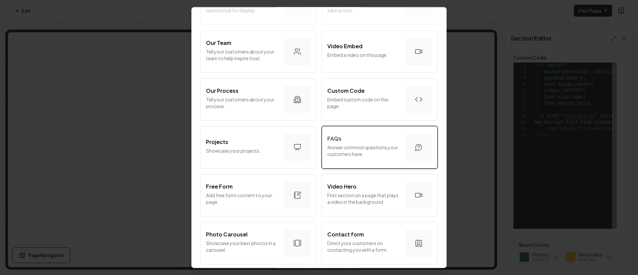
scroll to position [249, 0]
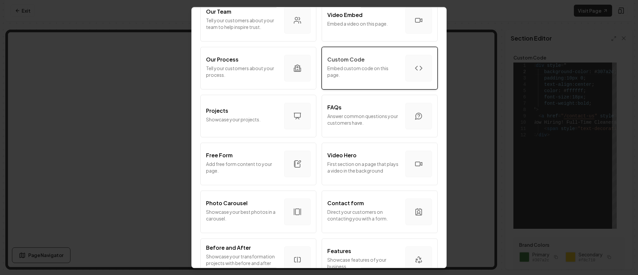
click at [362, 75] on p "Embed custom code on this page." at bounding box center [363, 71] width 73 height 13
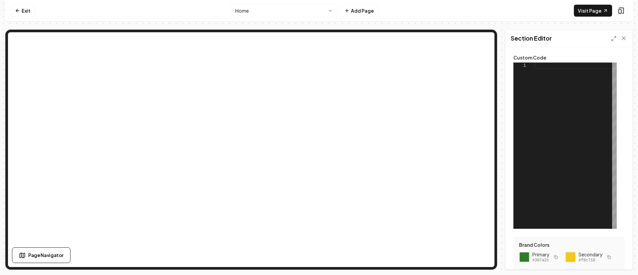
click at [557, 68] on div at bounding box center [575, 145] width 82 height 166
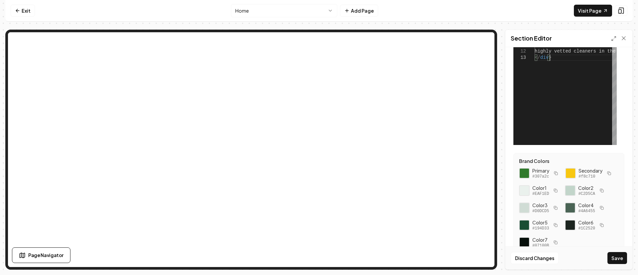
scroll to position [100, 0]
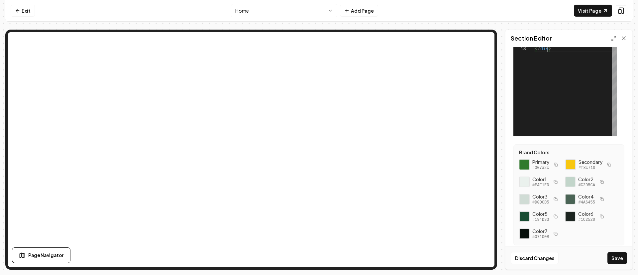
click at [524, 159] on div at bounding box center [524, 164] width 11 height 11
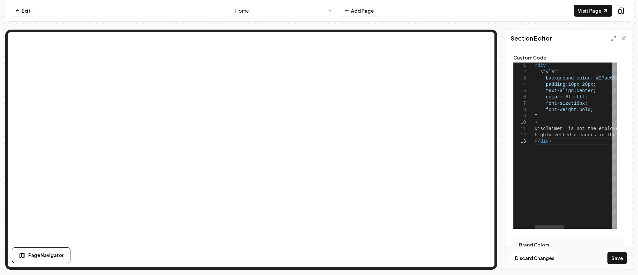
scroll to position [0, 15]
drag, startPoint x: 609, startPoint y: 79, endPoint x: 592, endPoint y: 80, distance: 16.6
click at [592, 80] on div "< div style = " background-color : # 27ae60 ; padding : 10px 20px ; text-align …" at bounding box center [643, 145] width 219 height 166
click at [616, 259] on button "Save" at bounding box center [617, 258] width 20 height 12
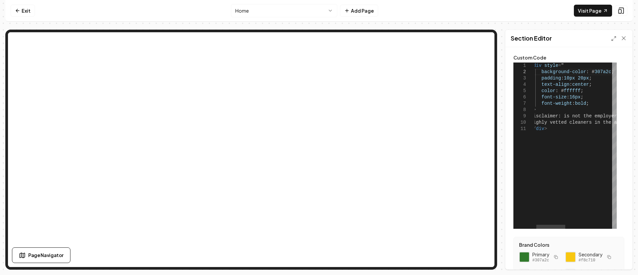
scroll to position [0, 0]
click at [565, 116] on div "< div style = " background-color : # 307a2c ; padding : 10px 20px ; text-align …" at bounding box center [639, 145] width 219 height 166
type textarea "**********"
click at [622, 255] on button "Save" at bounding box center [617, 258] width 20 height 12
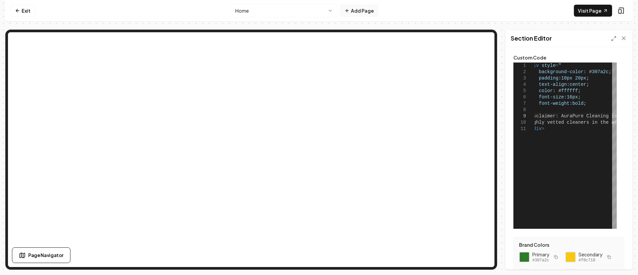
click at [352, 10] on button "Add Page" at bounding box center [359, 11] width 38 height 12
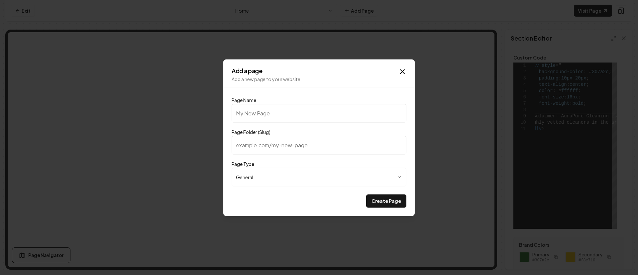
type input "c"
type input "C"
type input "c"
type input "Cl"
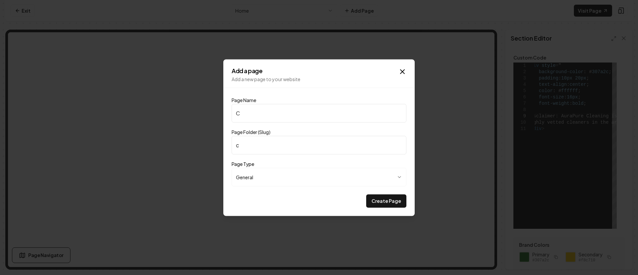
type input "cl"
type input "Cle"
type input "cle"
type input "Clea"
type input "clea"
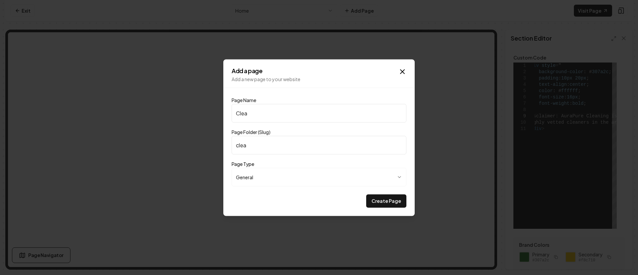
type input "Clean"
type input "clean"
type input "Cleani"
type input "cleani"
type input "Cleanin"
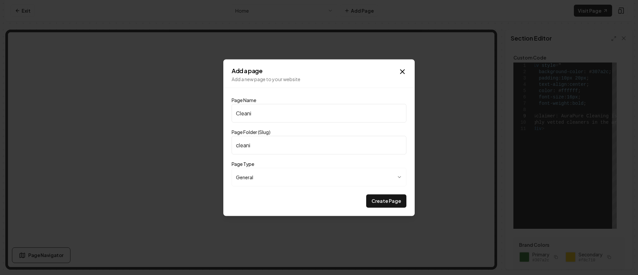
type input "cleanin"
type input "Cleaning"
type input "cleaning"
type input "Cleaning C"
type input "cleaning-c"
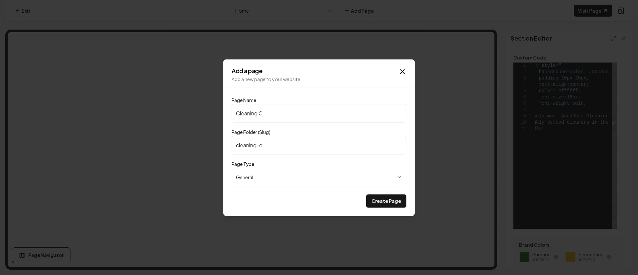
type input "Cleaning Ch"
type input "cleaning-ch"
type input "Cleaning Che"
type input "cleaning-che"
type input "Cleaning Chec"
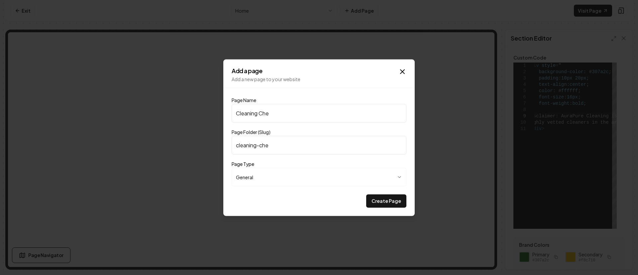
type input "cleaning-chec"
type input "Cleaning Check"
type input "cleaning-check"
type input "Cleaning Checkl"
type input "cleaning-checkl"
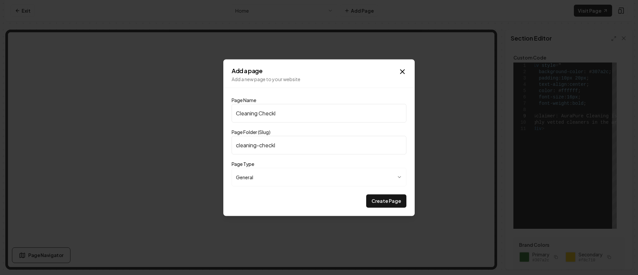
type input "Cleaning Checkli"
type input "cleaning-checkli"
type input "Cleaning Checklis"
type input "cleaning-checklis"
type input "Cleaning Checklist"
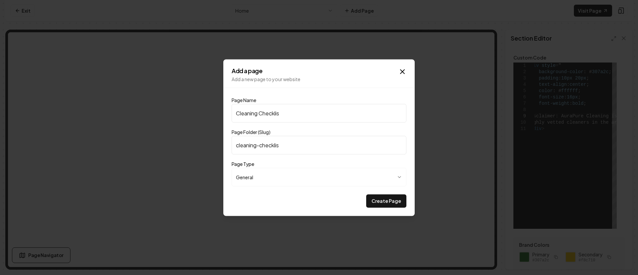
type input "cleaning-checklist"
click at [302, 108] on input "Cleaning Checklist" at bounding box center [319, 113] width 175 height 19
click at [302, 109] on input "Cleaning Checklist" at bounding box center [319, 113] width 175 height 19
click at [302, 110] on input "Cleaning Checklist" at bounding box center [319, 113] width 175 height 19
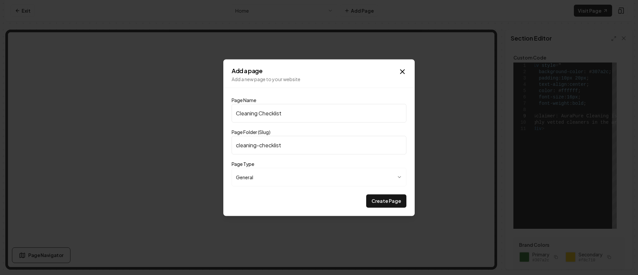
click at [272, 115] on input "Cleaning Checklist" at bounding box center [319, 113] width 175 height 19
type input "Cleaning Checklist"
click at [302, 191] on form "**********" at bounding box center [319, 152] width 175 height 109
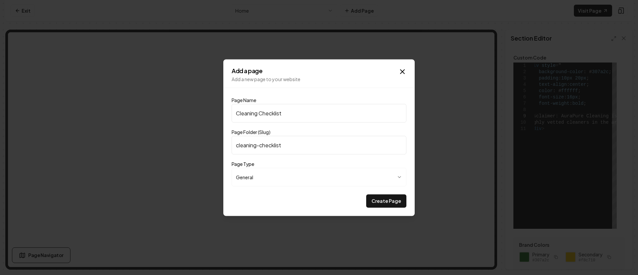
click at [377, 199] on button "Create Page" at bounding box center [386, 200] width 40 height 13
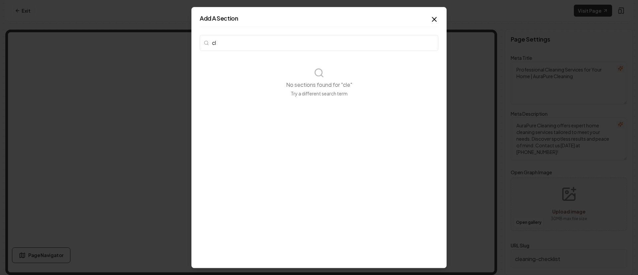
type input "c"
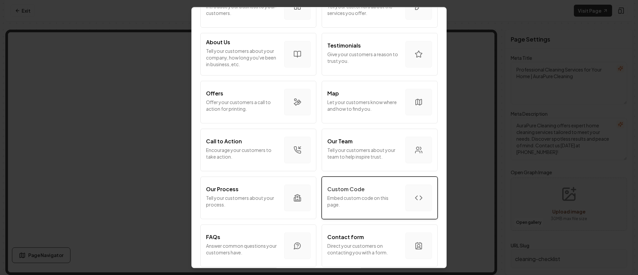
scroll to position [81, 0]
type input "custom"
click at [345, 193] on p "Embed custom code on this page." at bounding box center [363, 199] width 73 height 13
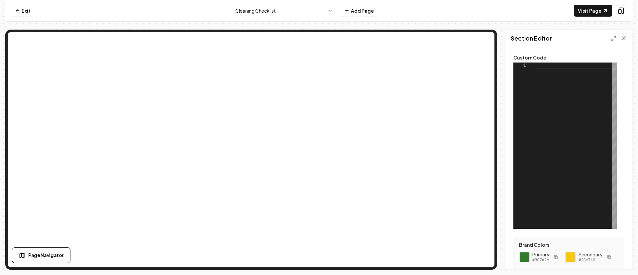
click at [554, 63] on div at bounding box center [575, 145] width 82 height 166
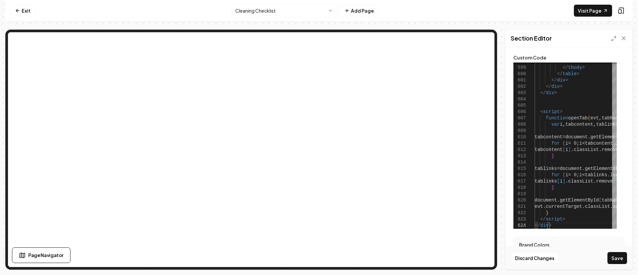
click at [610, 39] on div "Section Editor" at bounding box center [568, 38] width 127 height 17
click at [612, 39] on icon at bounding box center [613, 38] width 5 height 5
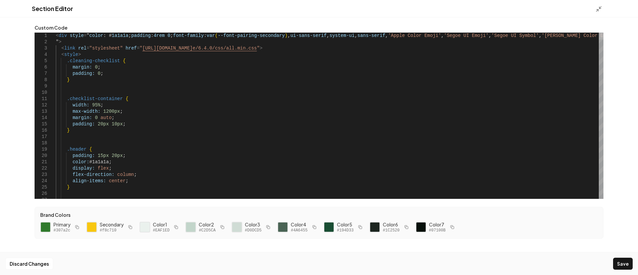
click at [599, 33] on div at bounding box center [601, 36] width 5 height 7
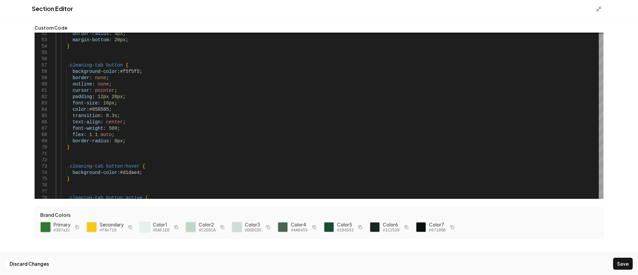
click at [48, 227] on div at bounding box center [45, 227] width 11 height 11
drag, startPoint x: 135, startPoint y: 70, endPoint x: 116, endPoint y: 70, distance: 18.3
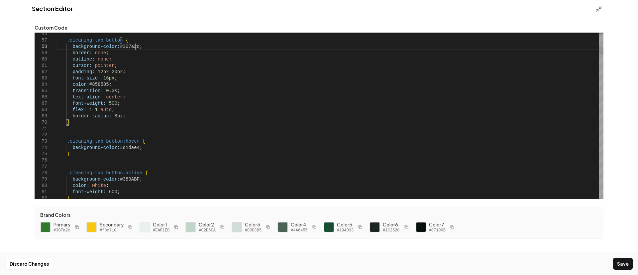
click at [94, 224] on div at bounding box center [91, 227] width 11 height 11
drag, startPoint x: 136, startPoint y: 147, endPoint x: 117, endPoint y: 148, distance: 18.6
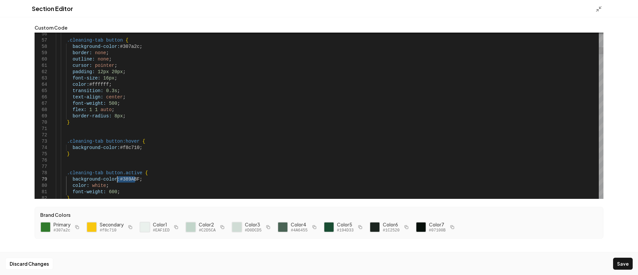
drag, startPoint x: 135, startPoint y: 179, endPoint x: 118, endPoint y: 178, distance: 16.9
type textarea "**********"
click at [622, 260] on button "Save" at bounding box center [623, 263] width 20 height 12
click at [597, 10] on icon at bounding box center [598, 9] width 7 height 7
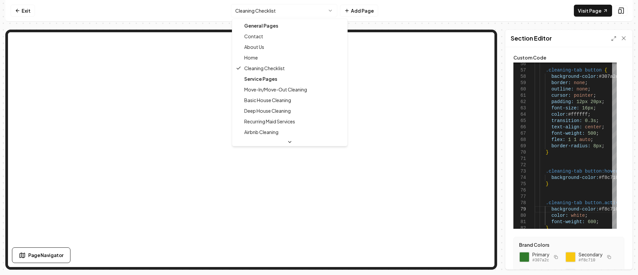
click at [262, 11] on html "Computer Required This feature is only available on a computer. Please switch t…" at bounding box center [319, 137] width 638 height 275
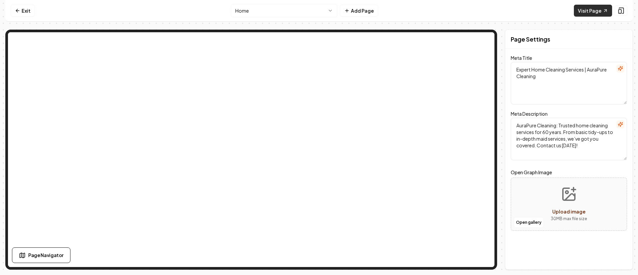
click at [586, 11] on link "Visit Page" at bounding box center [593, 11] width 38 height 12
